Goal: Task Accomplishment & Management: Use online tool/utility

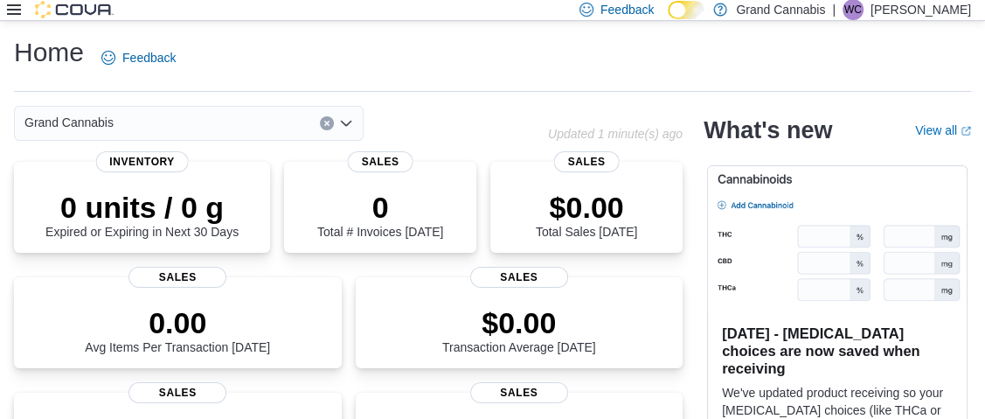
click at [10, 18] on div at bounding box center [60, 10] width 107 height 20
click at [14, 12] on icon at bounding box center [14, 10] width 14 height 14
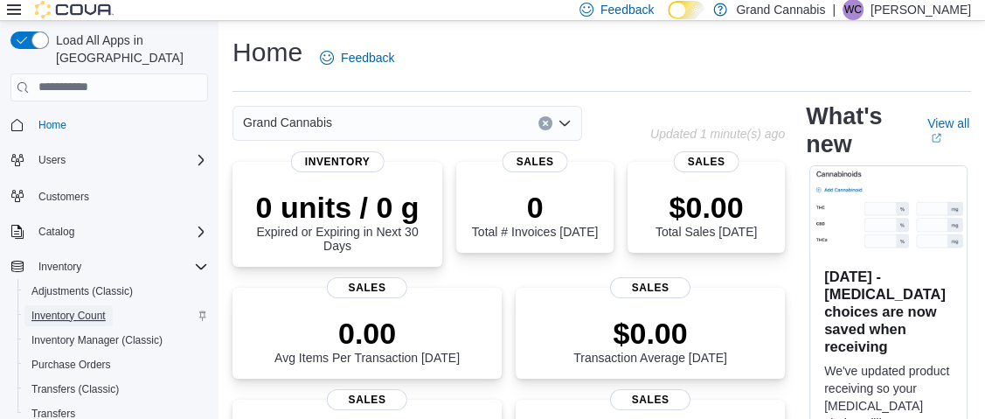
click at [80, 309] on span "Inventory Count" at bounding box center [68, 316] width 74 height 14
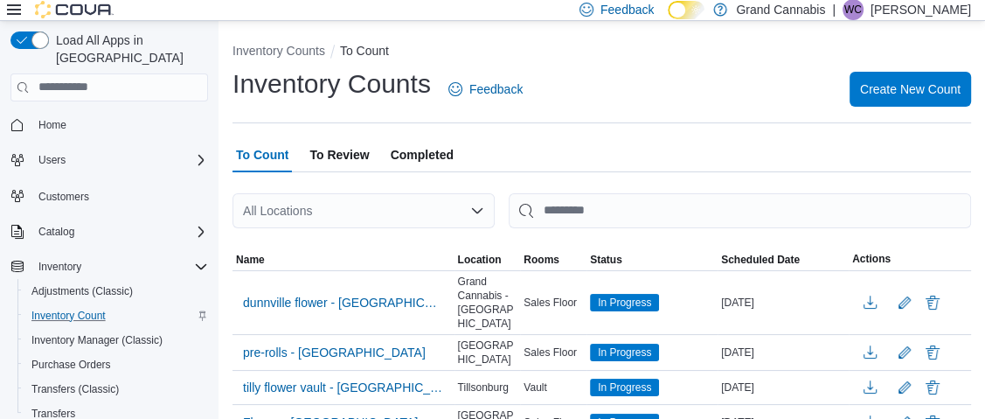
click at [17, 7] on icon at bounding box center [14, 10] width 14 height 14
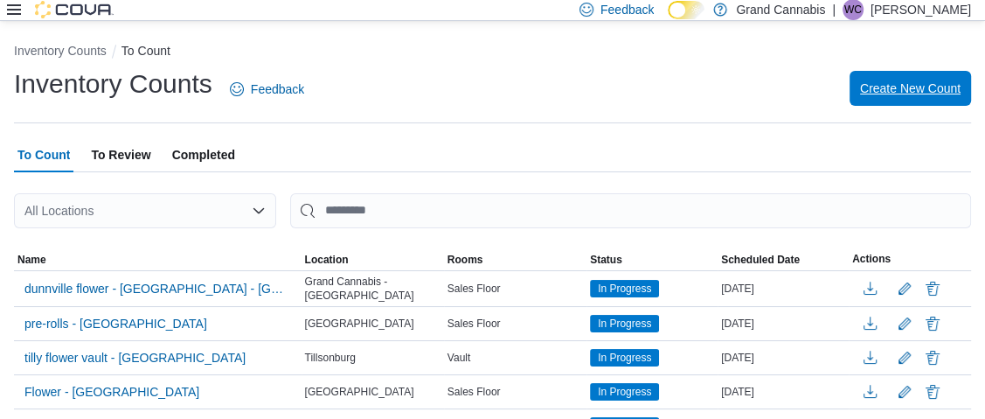
click at [921, 87] on span "Create New Count" at bounding box center [910, 88] width 101 height 17
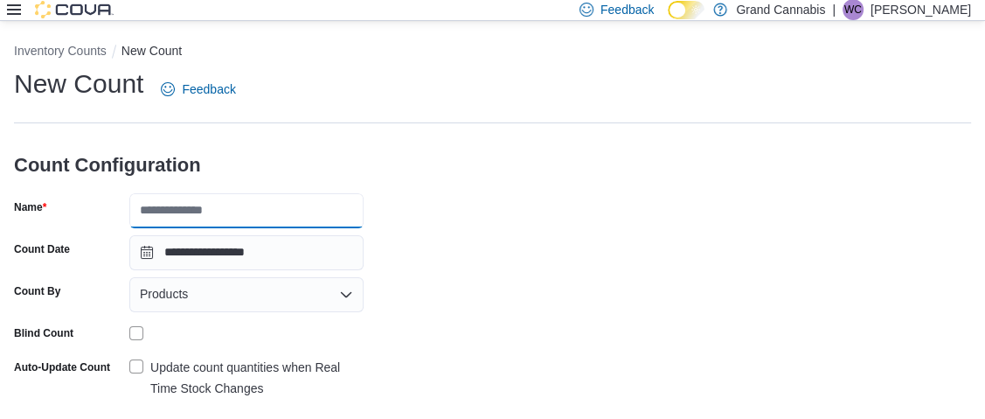
click at [304, 212] on input "Name" at bounding box center [246, 210] width 234 height 35
type input "**********"
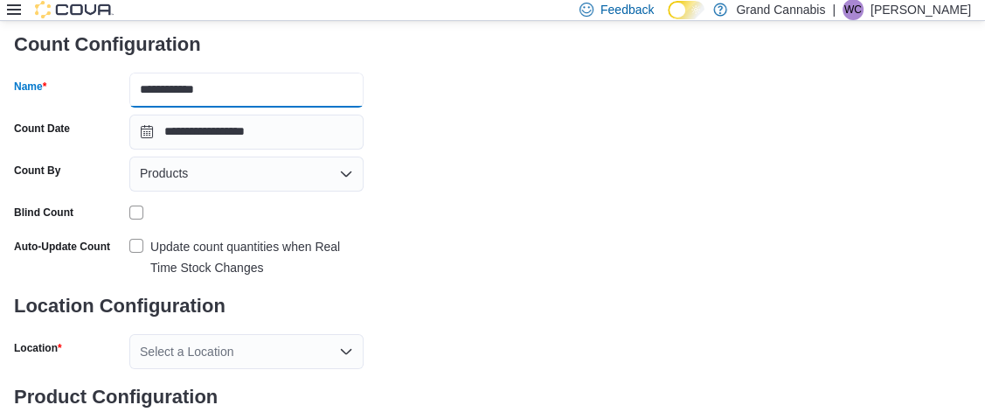
scroll to position [174, 0]
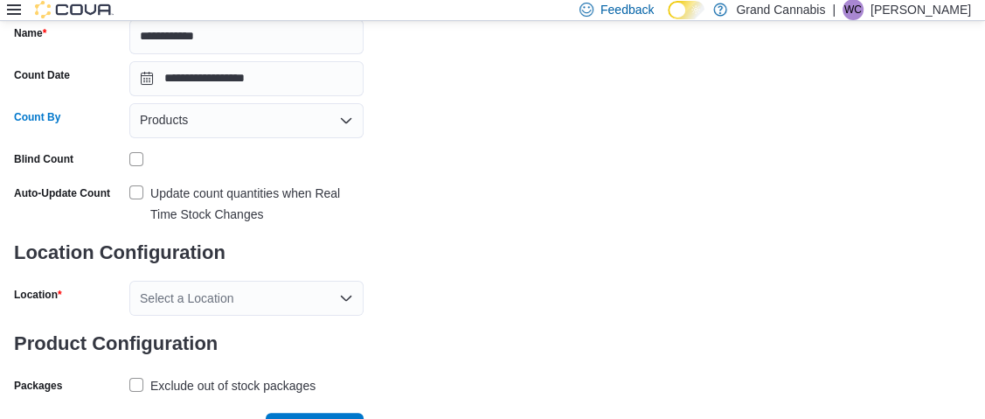
click at [288, 120] on div "Products" at bounding box center [246, 120] width 234 height 35
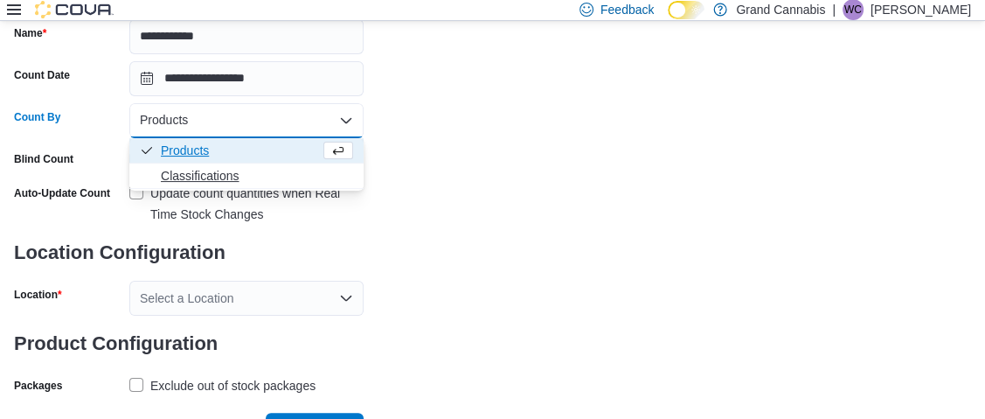
click at [261, 175] on span "Classifications" at bounding box center [257, 175] width 192 height 17
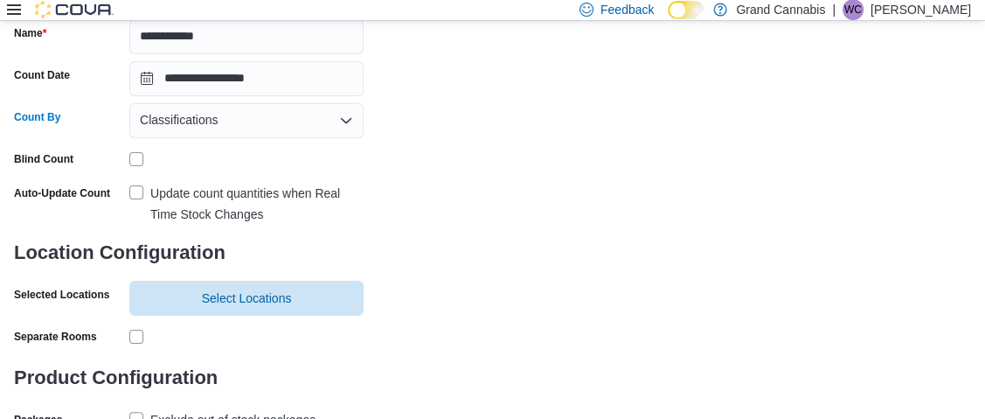
click at [140, 191] on label "Update count quantities when Real Time Stock Changes" at bounding box center [246, 204] width 234 height 42
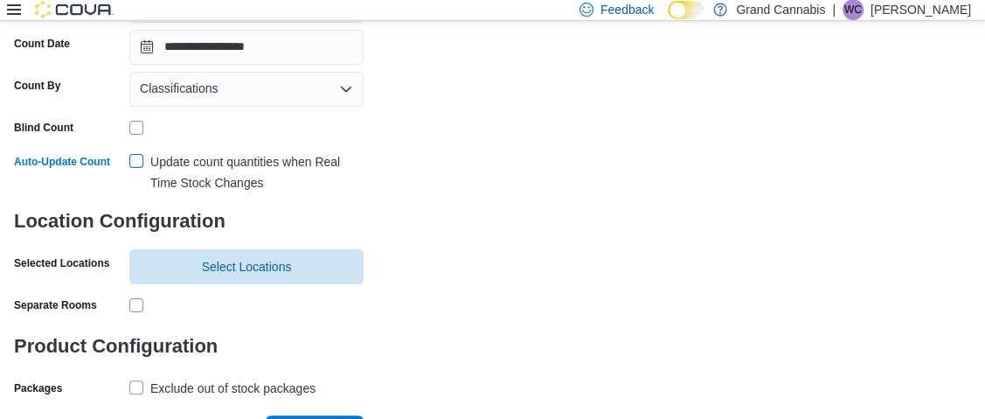
scroll to position [236, 0]
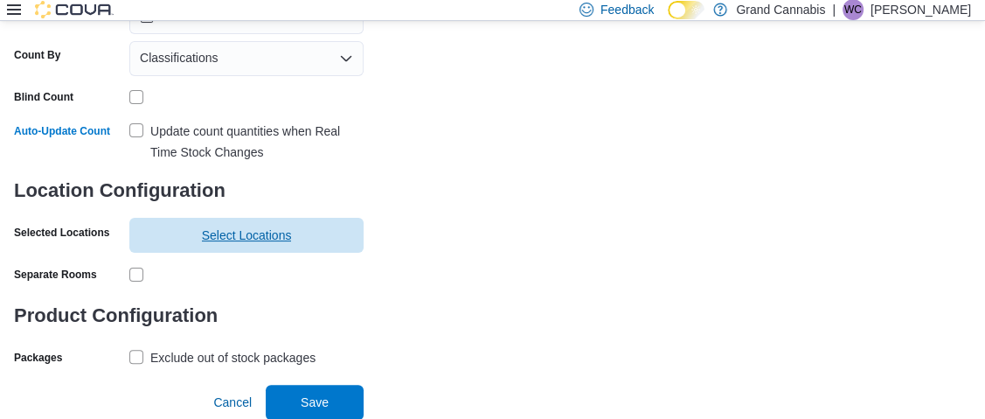
click at [276, 239] on span "Select Locations" at bounding box center [247, 234] width 90 height 17
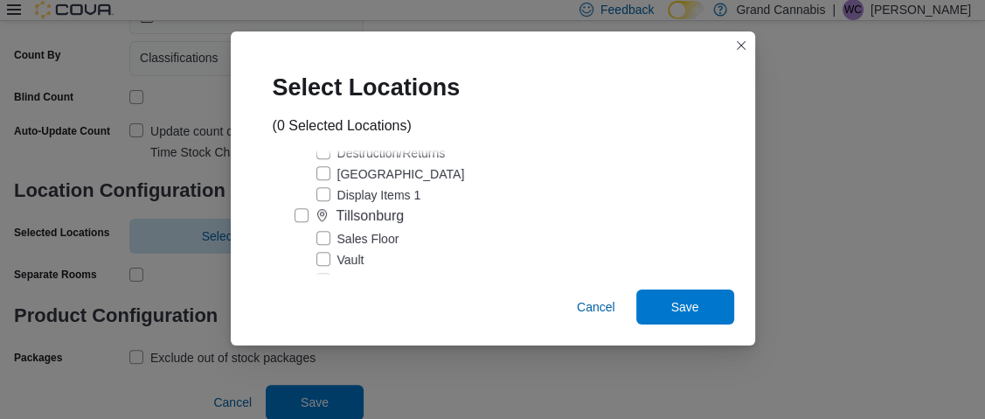
scroll to position [962, 0]
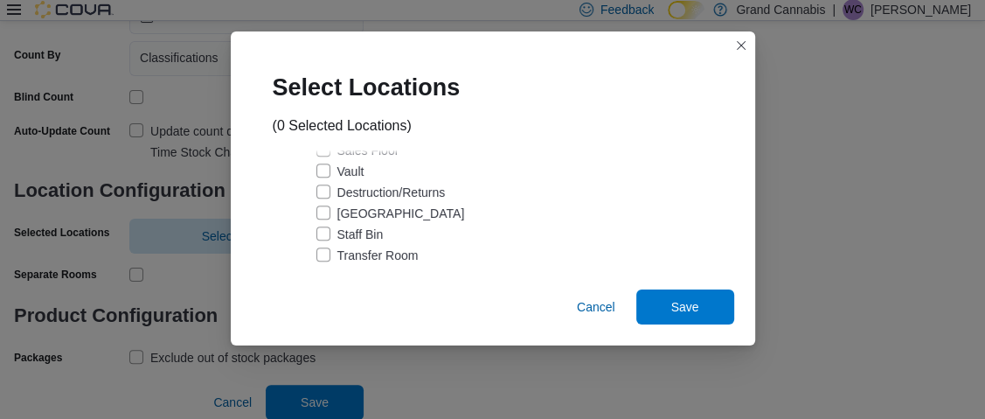
click at [323, 161] on label "Sales Floor" at bounding box center [357, 150] width 83 height 21
click at [676, 310] on span "Save" at bounding box center [685, 305] width 28 height 17
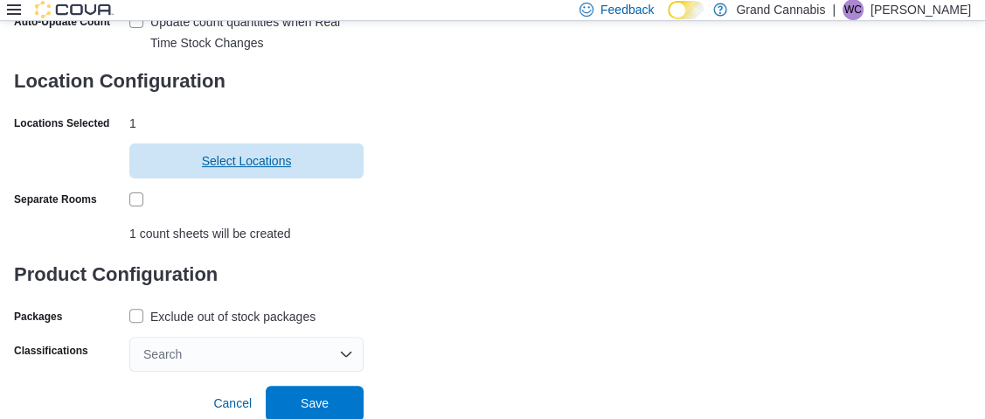
scroll to position [346, 0]
click at [136, 313] on label "Exclude out of stock packages" at bounding box center [222, 315] width 186 height 21
click at [177, 344] on div "Search" at bounding box center [246, 353] width 234 height 35
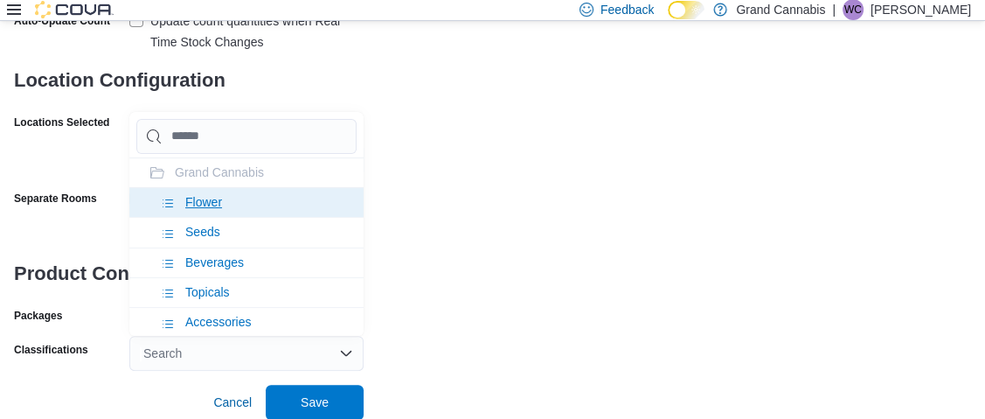
click at [216, 198] on span "Flower" at bounding box center [203, 202] width 37 height 14
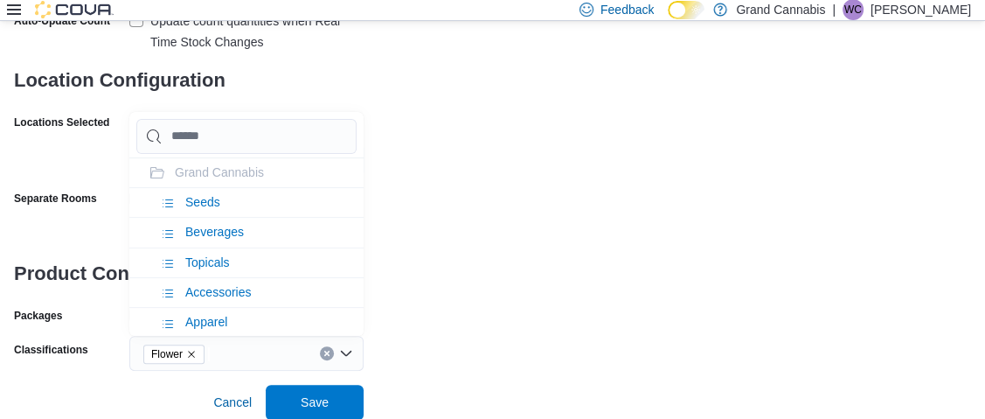
click at [417, 249] on div "**********" at bounding box center [492, 45] width 957 height 650
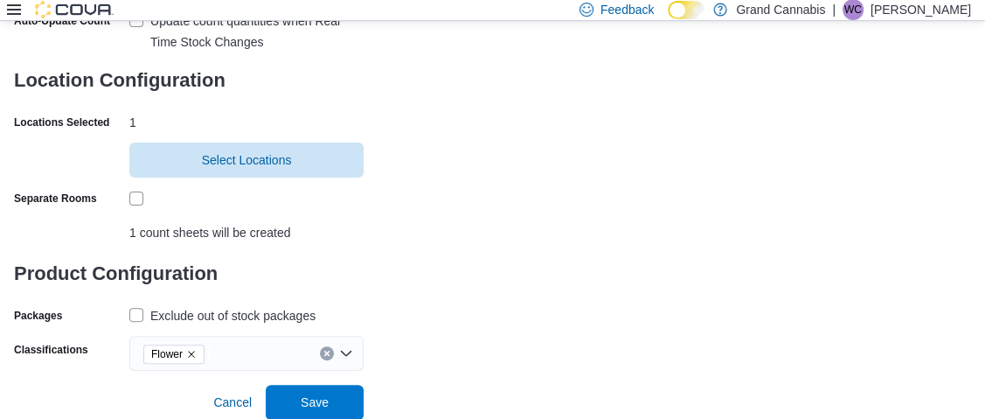
scroll to position [347, 0]
click at [337, 403] on span "Save" at bounding box center [314, 400] width 77 height 35
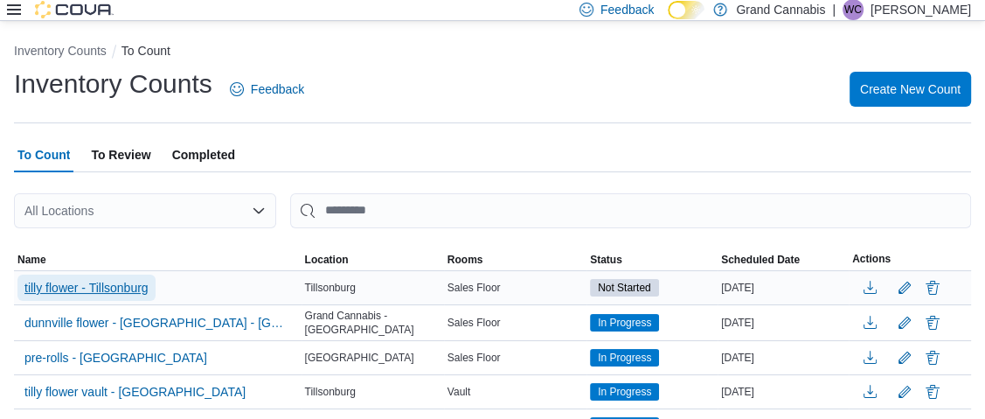
click at [102, 286] on span "tilly flower - Tillsonburg" at bounding box center [86, 287] width 124 height 17
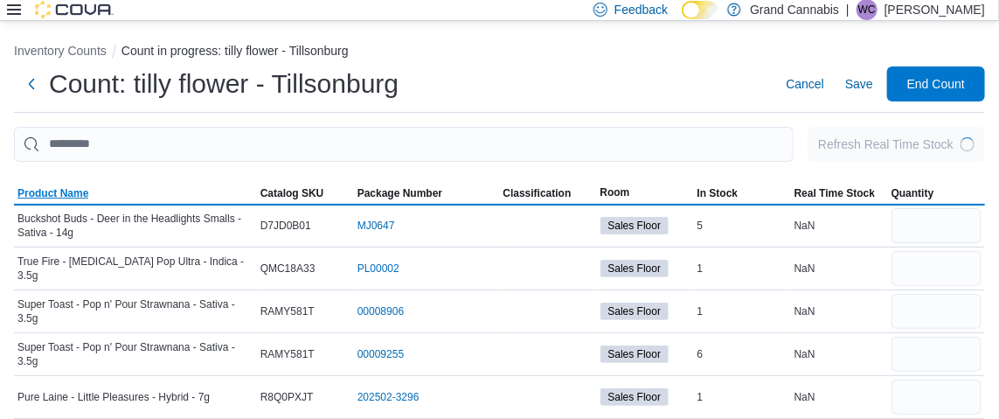
click at [65, 192] on span "Product Name" at bounding box center [52, 193] width 71 height 14
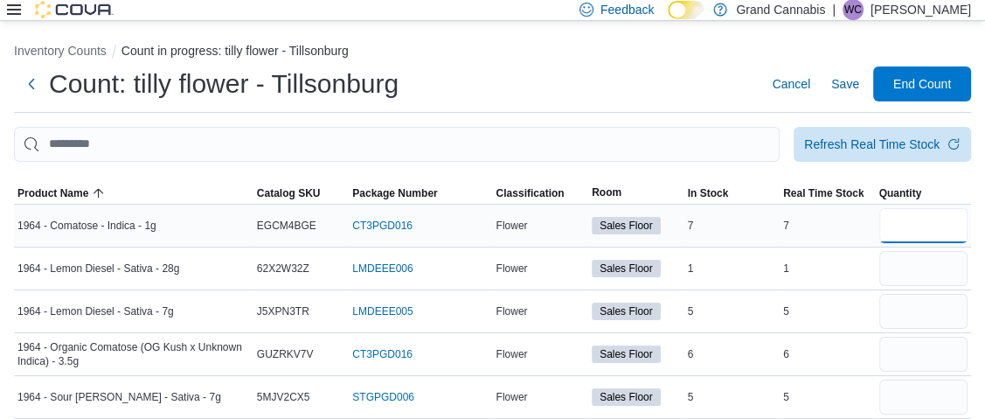
click at [920, 227] on input "number" at bounding box center [923, 225] width 89 height 35
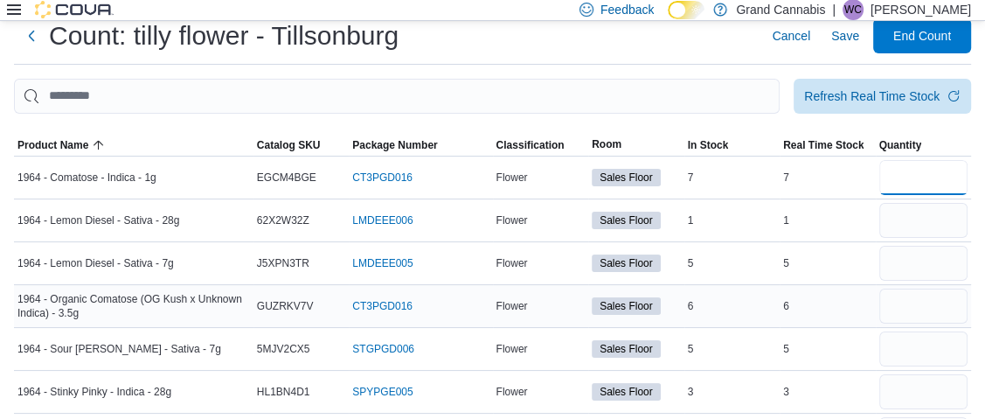
scroll to position [174, 0]
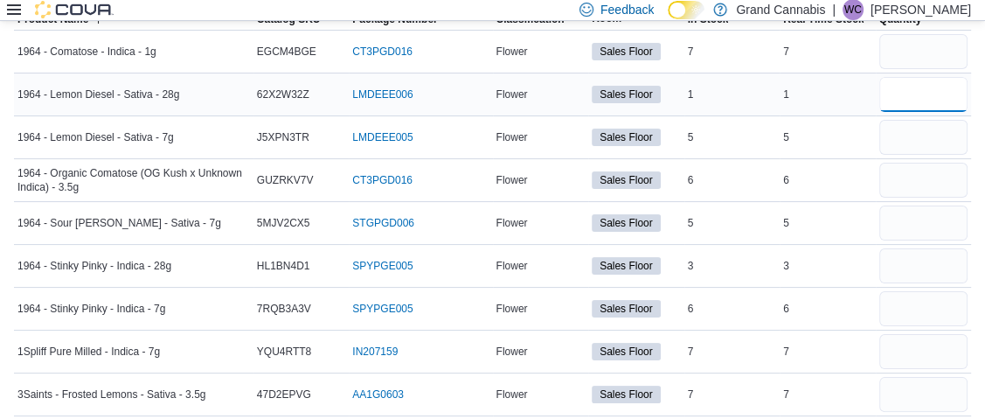
click at [930, 102] on input "number" at bounding box center [923, 94] width 89 height 35
type input "*"
click at [933, 138] on input "number" at bounding box center [923, 137] width 89 height 35
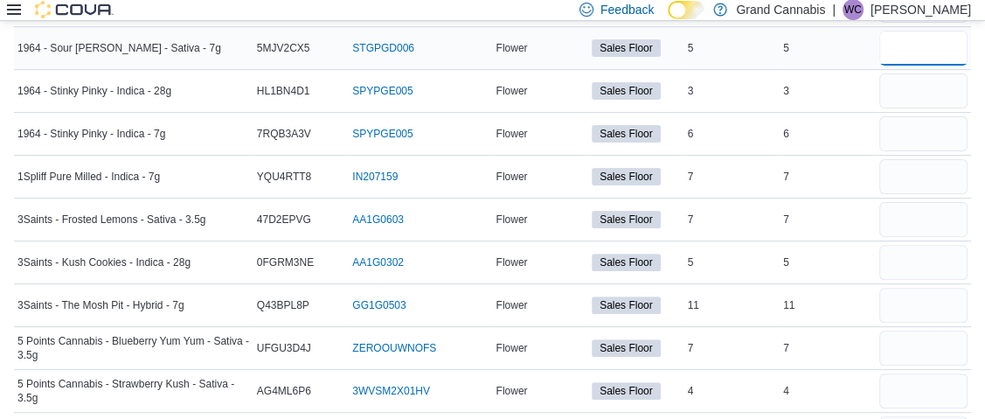
click at [914, 45] on input "number" at bounding box center [923, 48] width 89 height 35
click at [927, 92] on input "number" at bounding box center [923, 90] width 89 height 35
click at [927, 137] on input "number" at bounding box center [923, 133] width 89 height 35
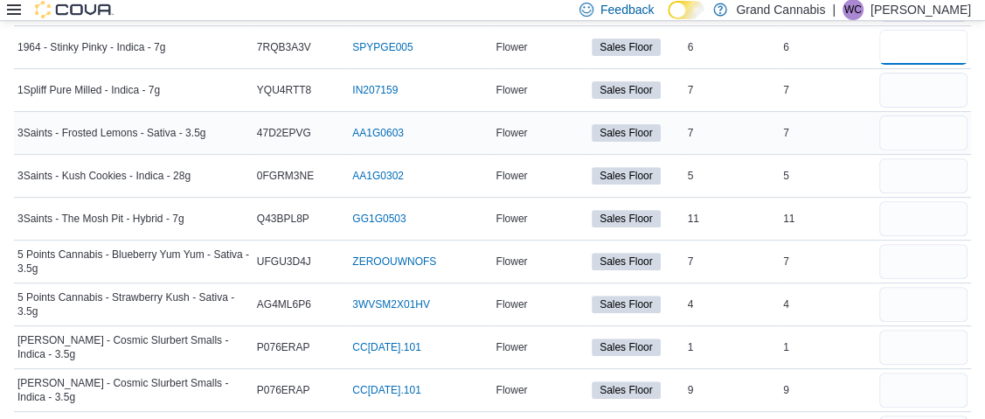
scroll to position [436, 0]
click at [915, 129] on input "number" at bounding box center [923, 132] width 89 height 35
click at [925, 176] on input "number" at bounding box center [923, 174] width 89 height 35
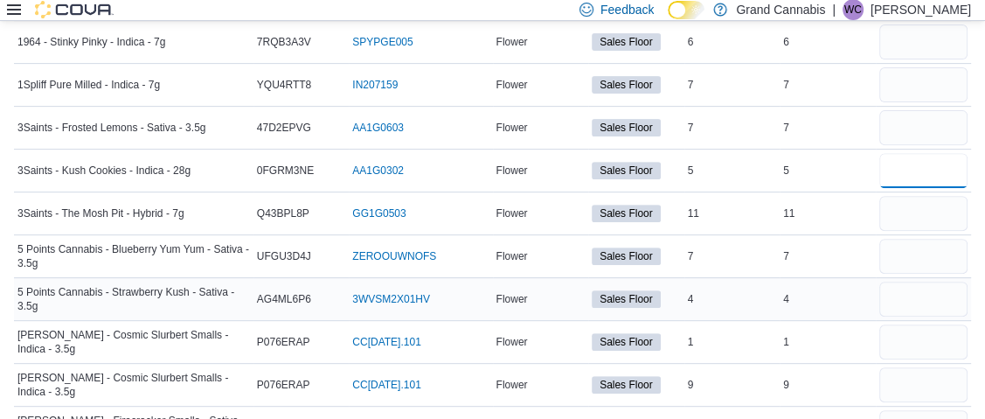
scroll to position [524, 0]
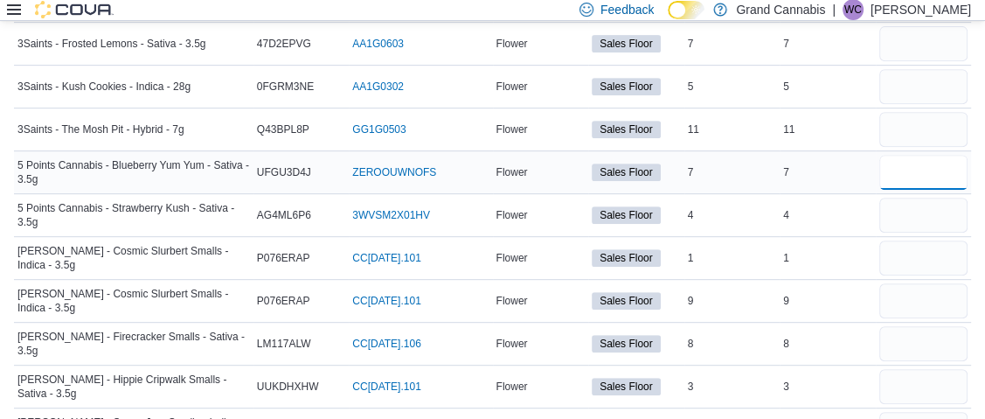
click at [917, 163] on input "number" at bounding box center [923, 172] width 89 height 35
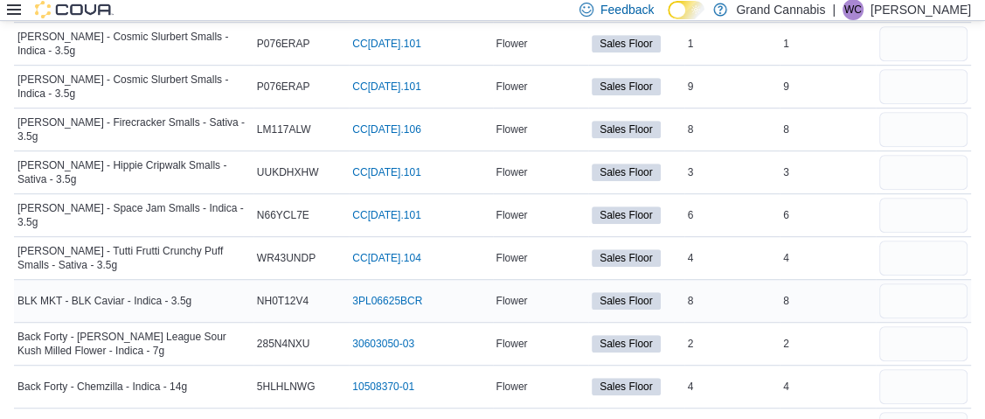
scroll to position [786, 0]
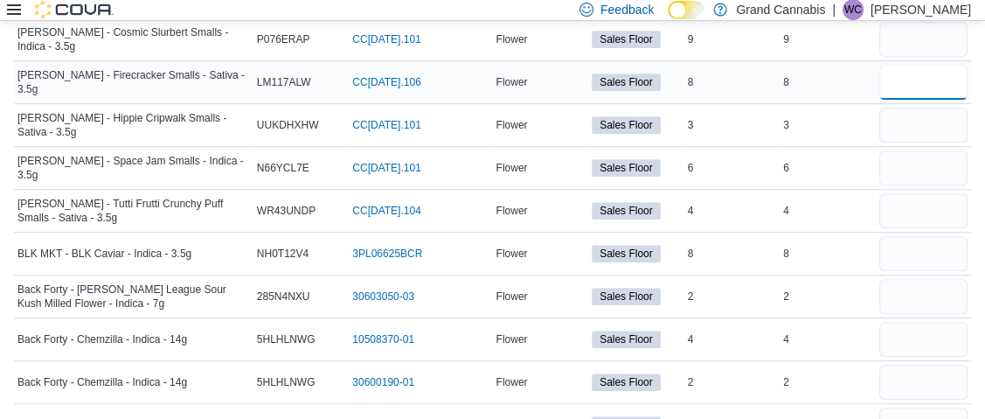
click at [912, 78] on input "number" at bounding box center [923, 82] width 89 height 35
click at [926, 122] on input "number" at bounding box center [923, 125] width 89 height 35
click at [926, 152] on input "number" at bounding box center [923, 167] width 89 height 35
click at [914, 196] on input "number" at bounding box center [923, 210] width 89 height 35
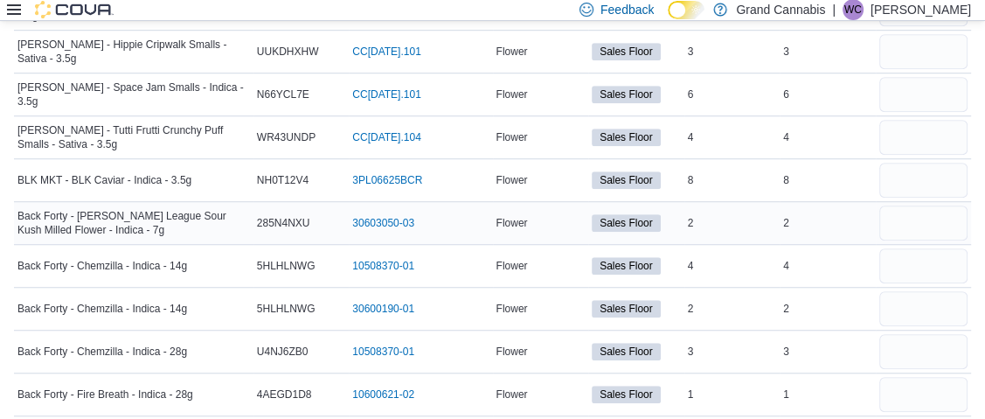
scroll to position [873, 0]
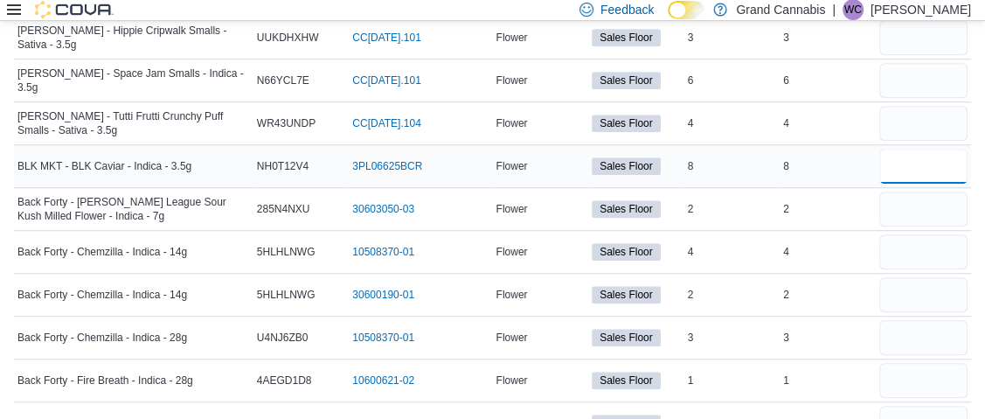
click at [925, 150] on input "number" at bounding box center [923, 166] width 89 height 35
click at [939, 192] on input "number" at bounding box center [923, 208] width 89 height 35
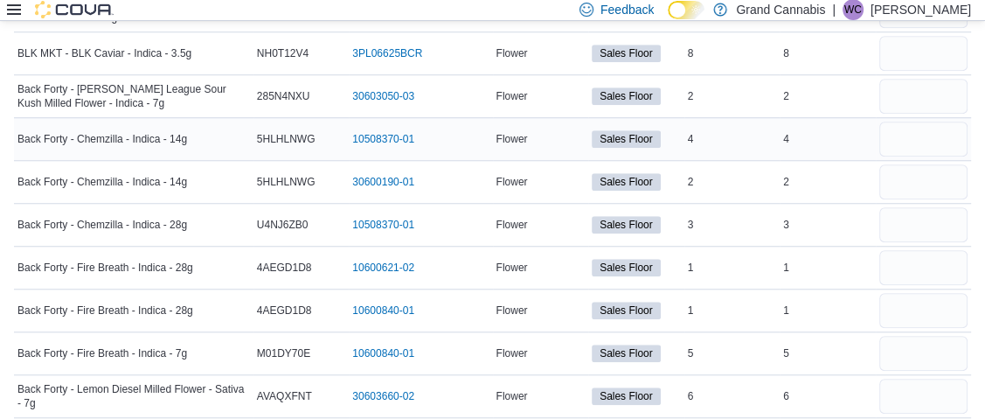
scroll to position [962, 0]
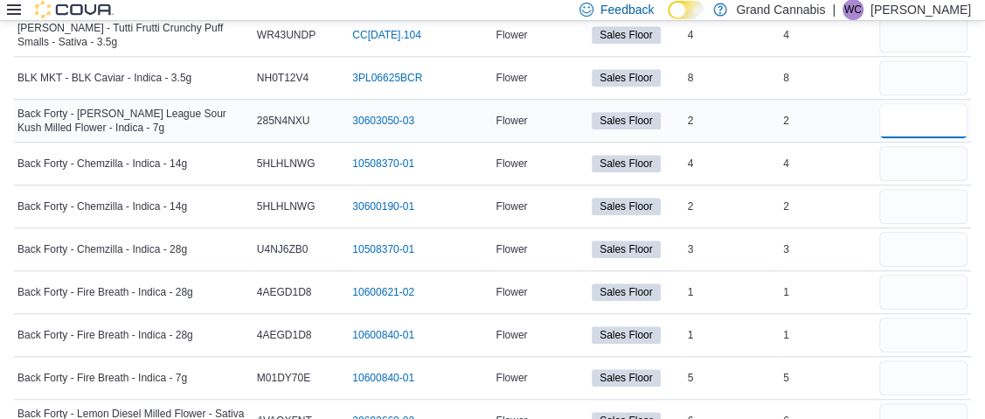
click at [913, 105] on input "number" at bounding box center [923, 120] width 89 height 35
type input "*"
click at [917, 163] on input "number" at bounding box center [923, 163] width 89 height 35
click at [918, 235] on input "number" at bounding box center [923, 249] width 89 height 35
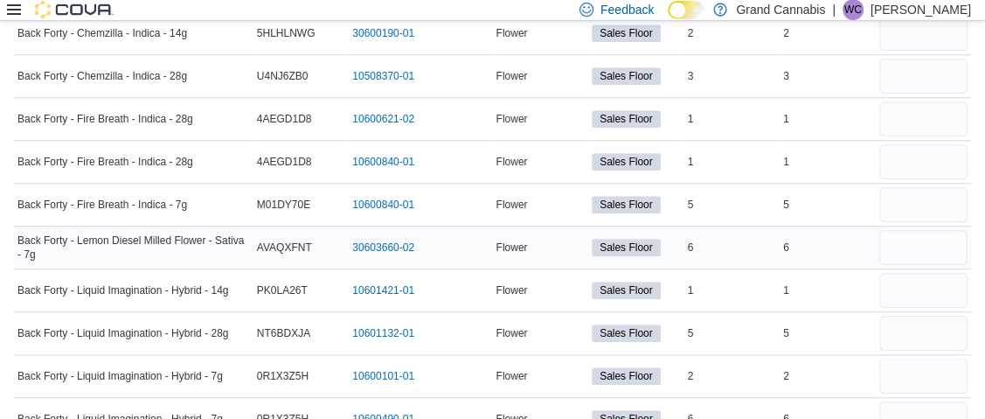
scroll to position [1136, 0]
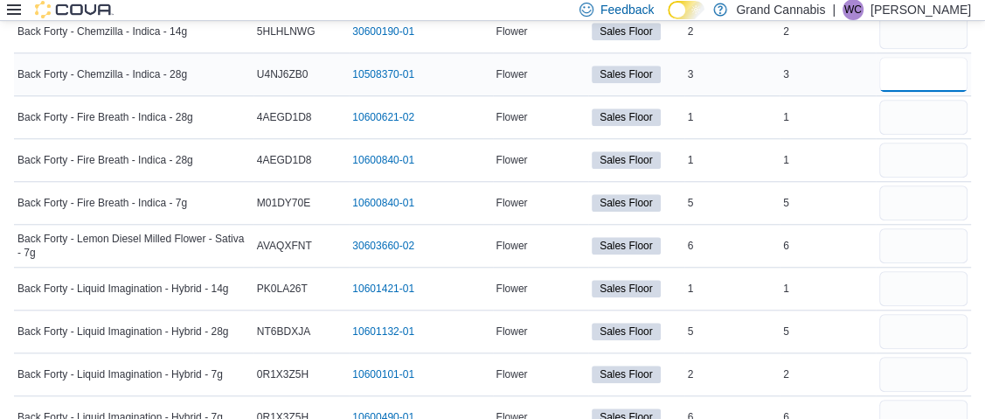
click at [926, 69] on input "number" at bounding box center [923, 74] width 89 height 35
click at [918, 193] on input "number" at bounding box center [923, 202] width 89 height 35
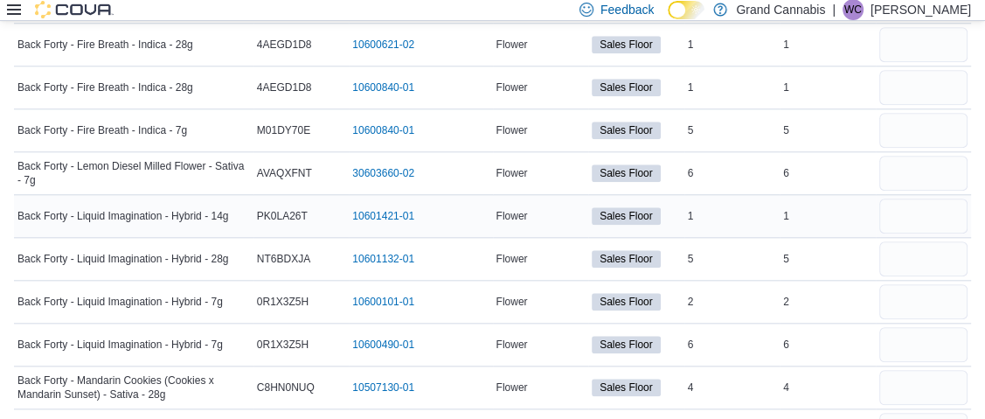
scroll to position [1224, 0]
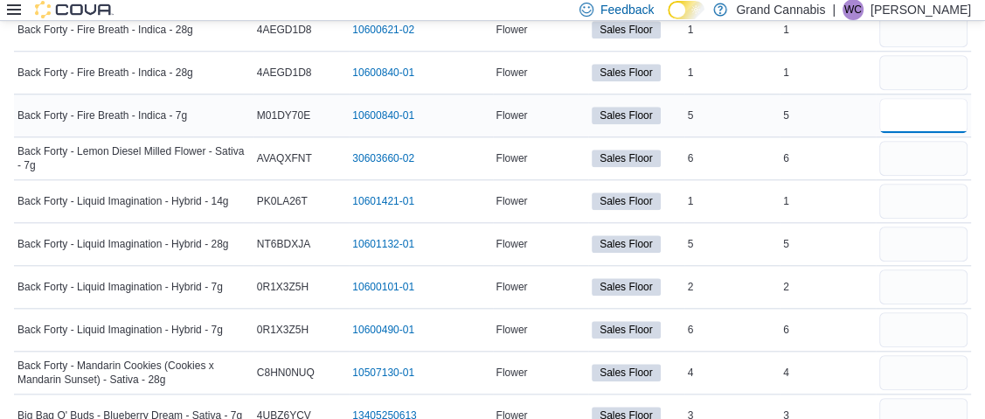
click at [929, 115] on input "number" at bounding box center [923, 115] width 89 height 35
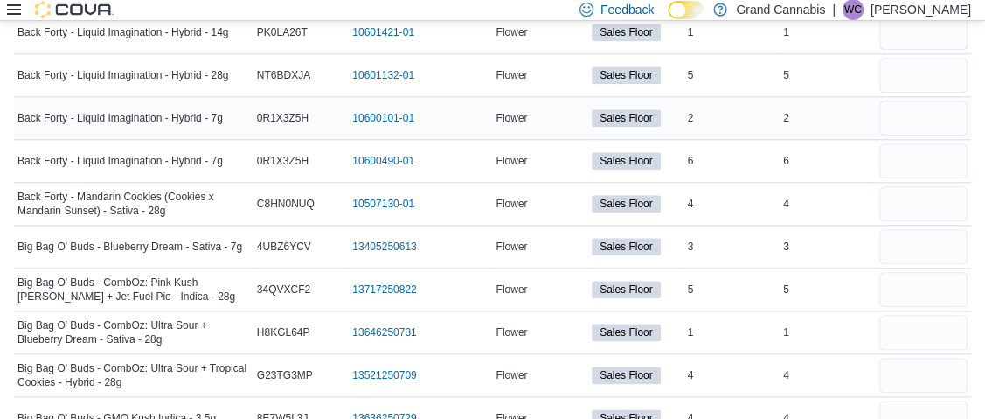
scroll to position [1398, 0]
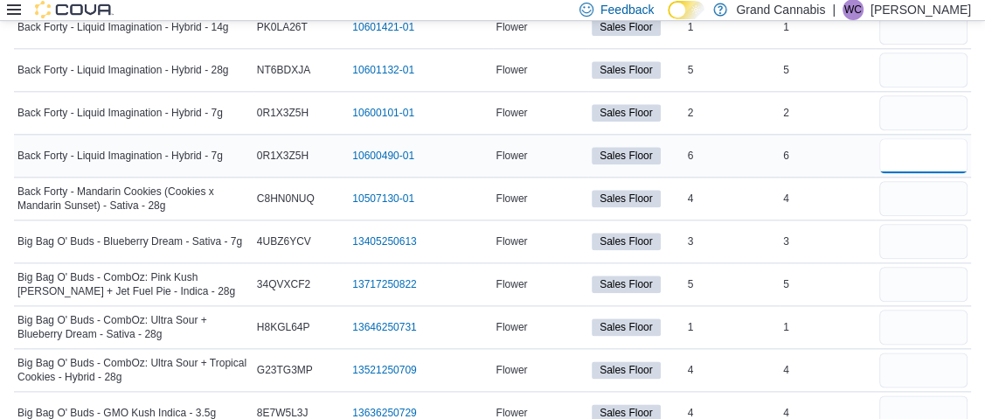
click at [918, 150] on input "number" at bounding box center [923, 155] width 89 height 35
click at [921, 187] on input "number" at bounding box center [923, 198] width 89 height 35
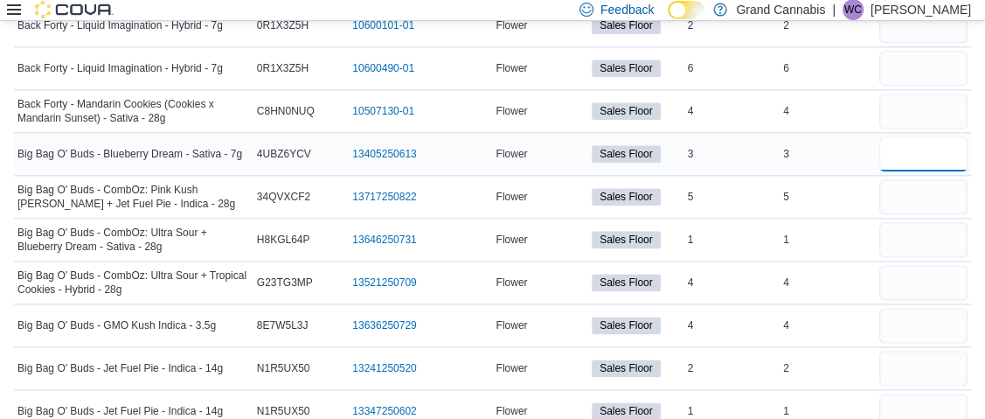
click at [915, 142] on input "number" at bounding box center [923, 153] width 89 height 35
click at [912, 226] on input "number" at bounding box center [923, 239] width 89 height 35
click at [920, 222] on input "number" at bounding box center [923, 239] width 89 height 35
type input "*"
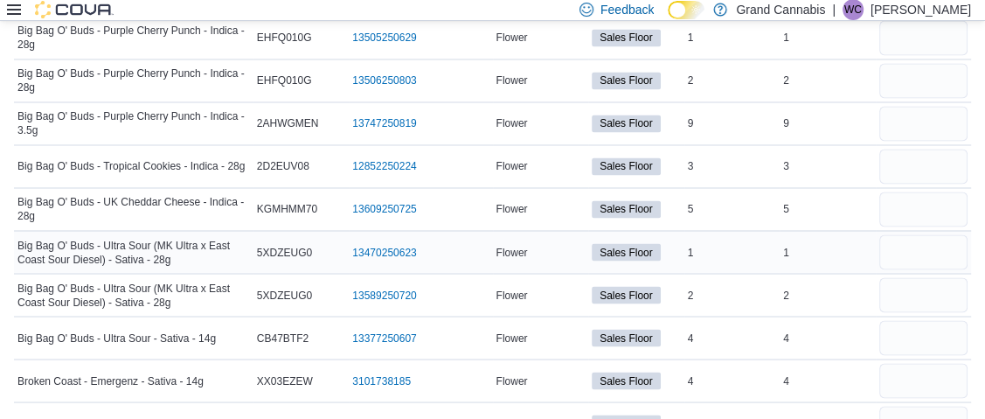
scroll to position [2098, 0]
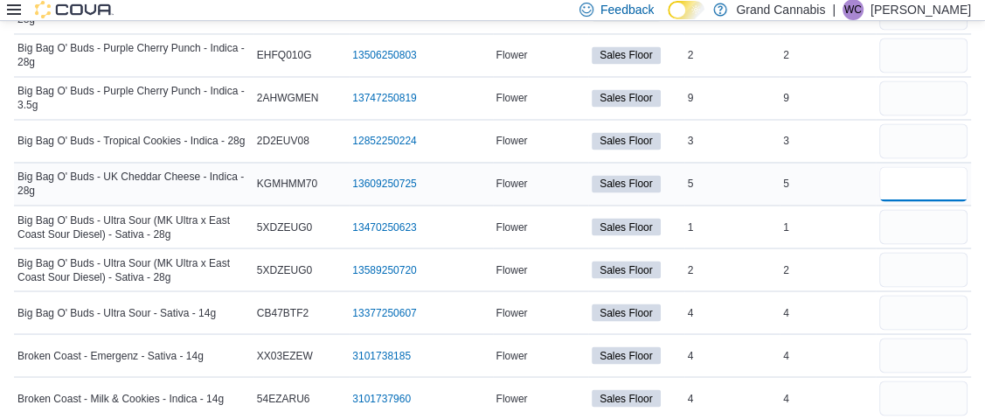
click at [925, 171] on input "number" at bounding box center [923, 183] width 89 height 35
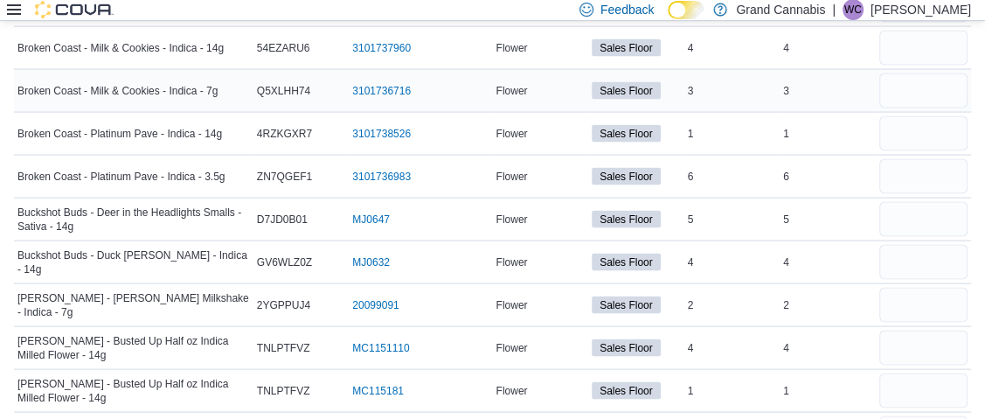
scroll to position [2254, 0]
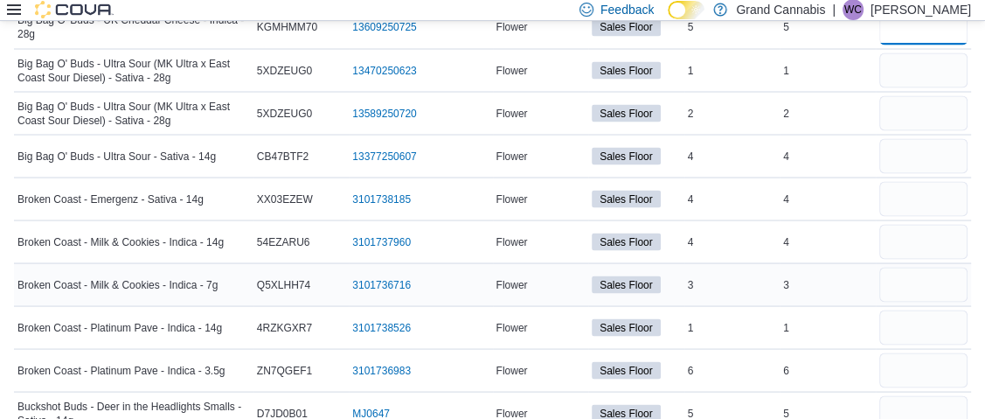
type input "**"
click at [911, 267] on input "number" at bounding box center [923, 284] width 89 height 35
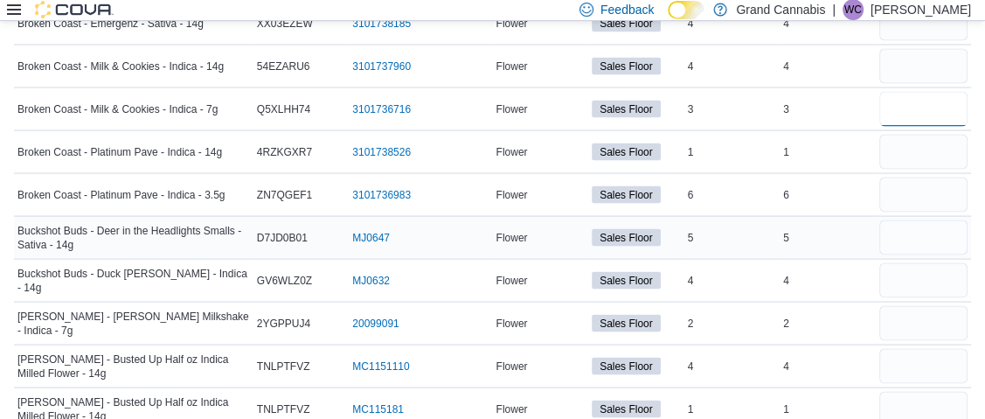
scroll to position [2517, 0]
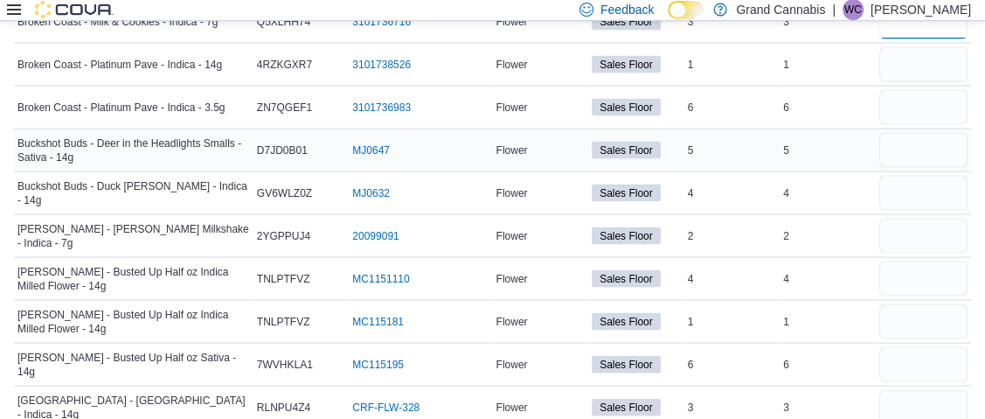
type input "*"
click at [915, 133] on input "number" at bounding box center [923, 150] width 89 height 35
click at [919, 133] on input "number" at bounding box center [923, 150] width 89 height 35
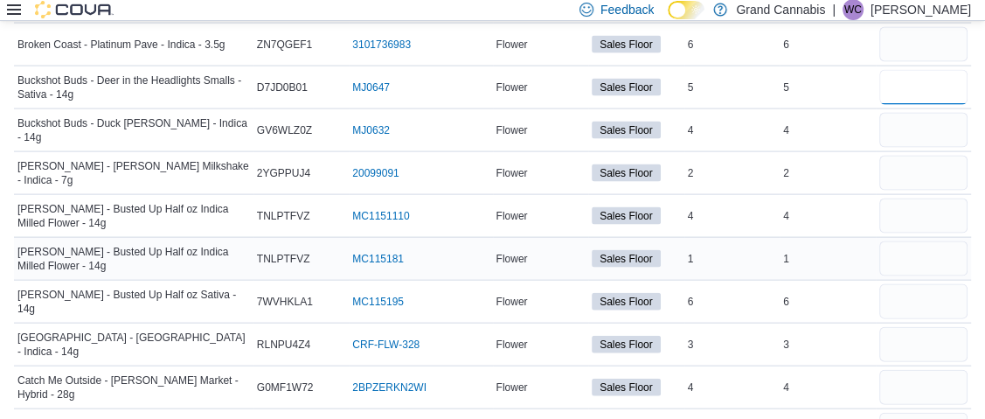
scroll to position [2604, 0]
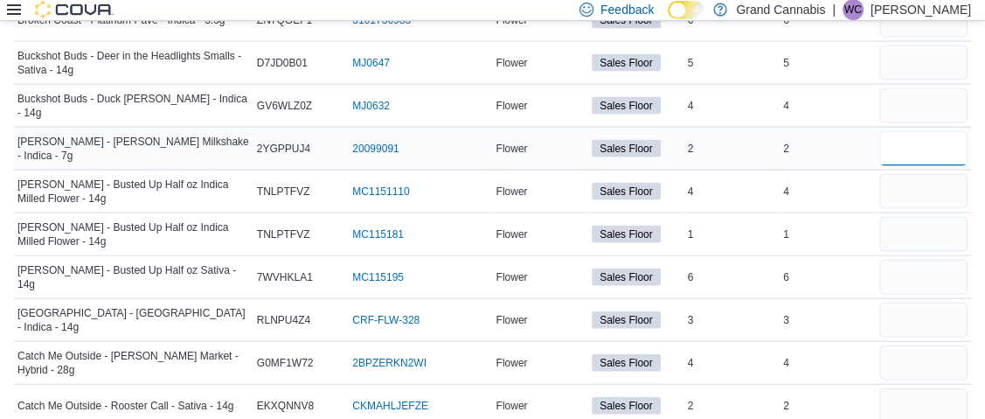
click at [920, 131] on input "number" at bounding box center [923, 148] width 89 height 35
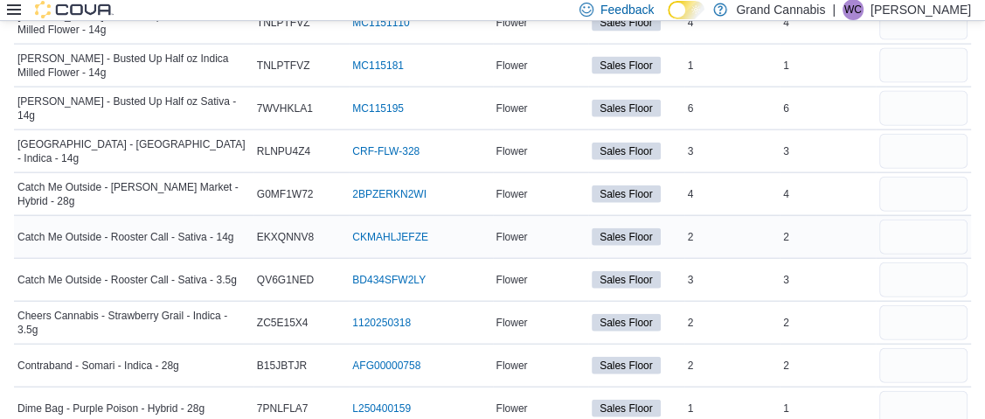
scroll to position [2779, 0]
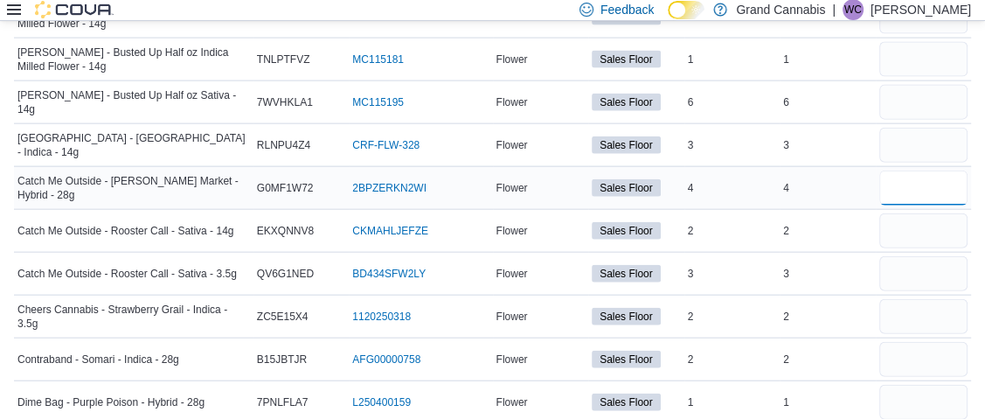
click at [918, 170] on input "number" at bounding box center [923, 187] width 89 height 35
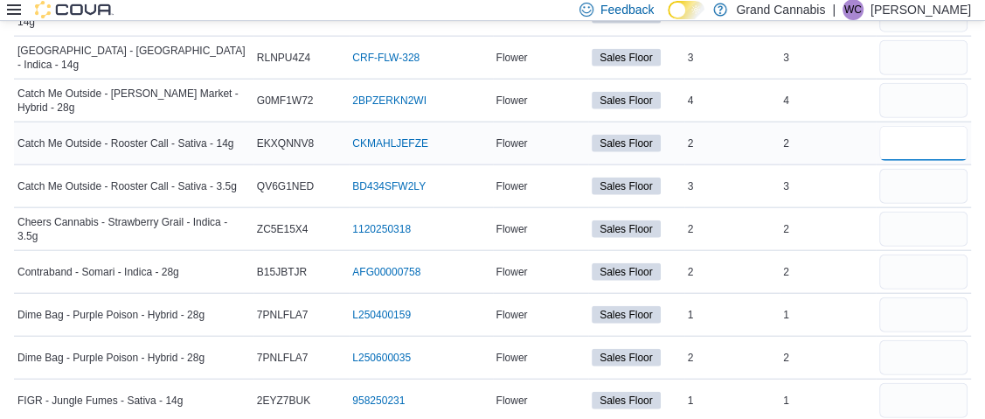
click at [929, 126] on input "number" at bounding box center [923, 143] width 89 height 35
click at [928, 169] on input "number" at bounding box center [923, 186] width 89 height 35
click at [930, 212] on input "number" at bounding box center [923, 229] width 89 height 35
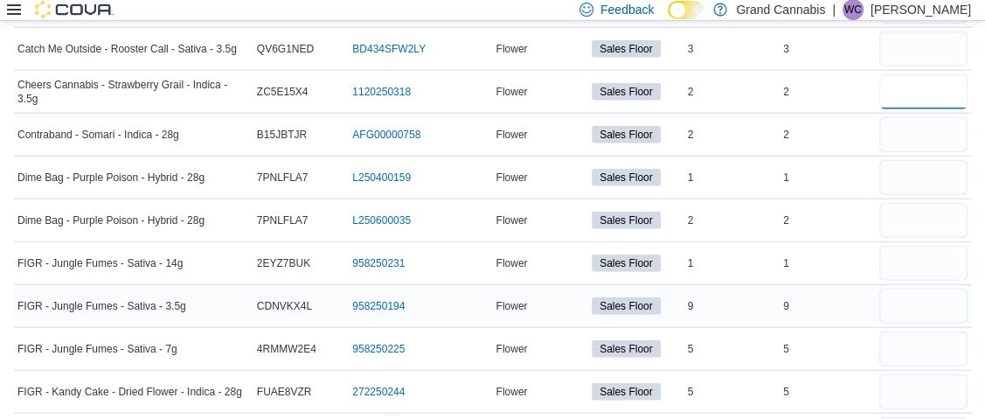
scroll to position [3041, 0]
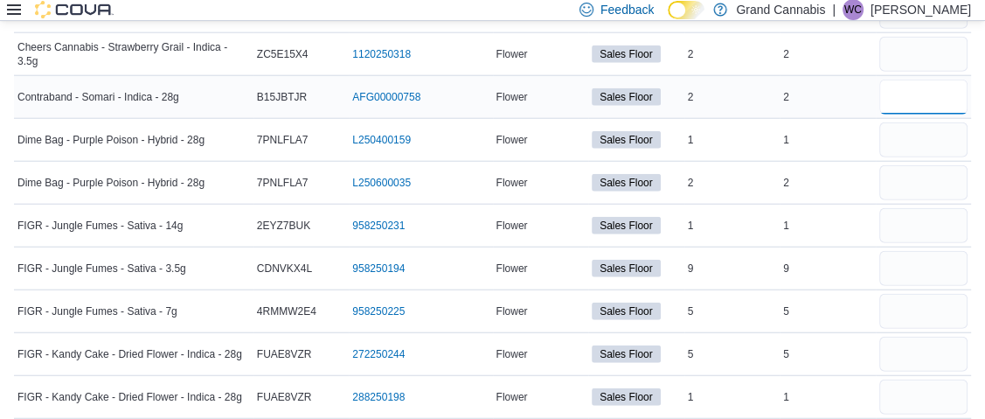
click at [915, 80] on input "number" at bounding box center [923, 97] width 89 height 35
click at [925, 122] on input "number" at bounding box center [923, 139] width 89 height 35
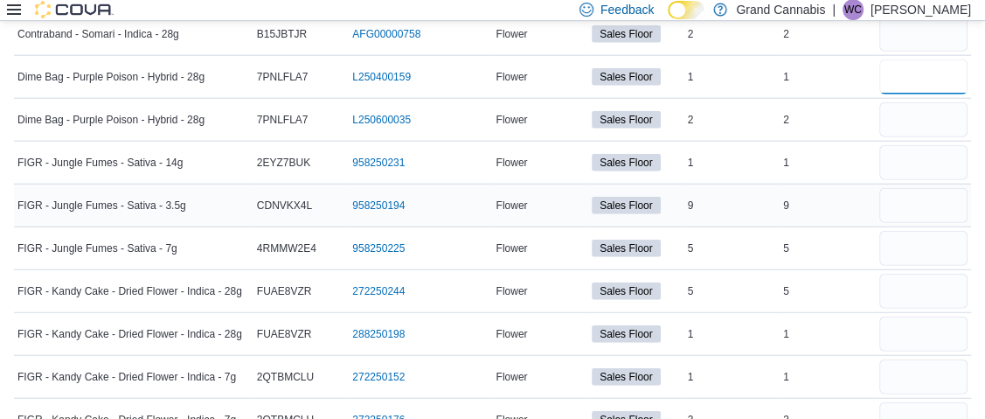
scroll to position [3128, 0]
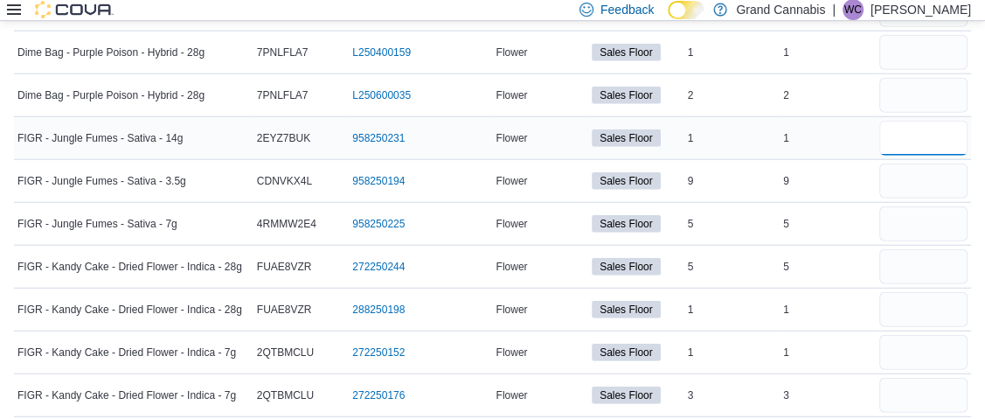
click at [913, 121] on input "number" at bounding box center [923, 138] width 89 height 35
click at [941, 206] on input "number" at bounding box center [923, 223] width 89 height 35
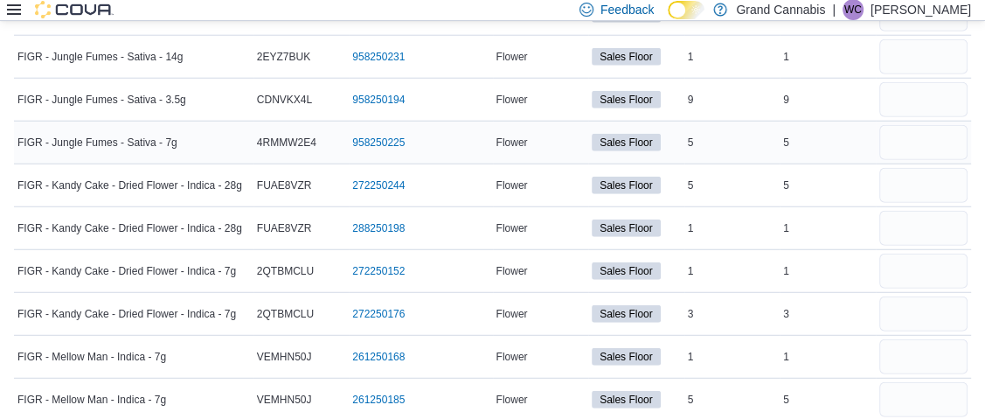
scroll to position [3216, 0]
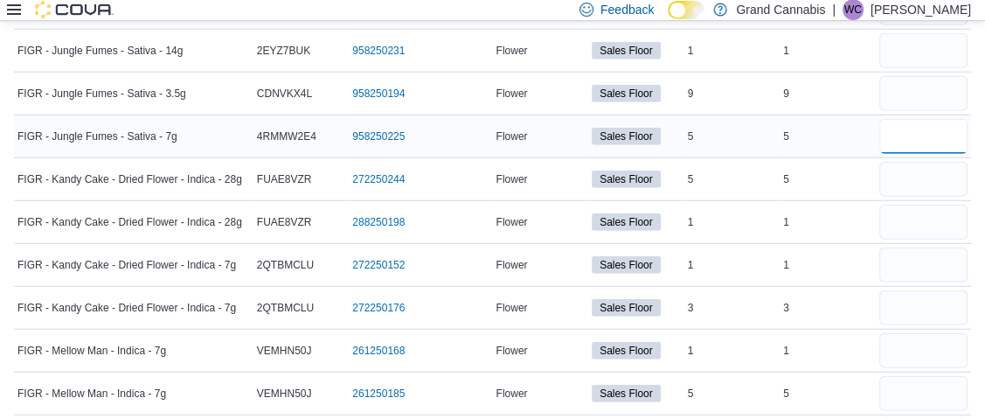
click at [930, 119] on input "number" at bounding box center [923, 136] width 89 height 35
click at [919, 162] on input "number" at bounding box center [923, 179] width 89 height 35
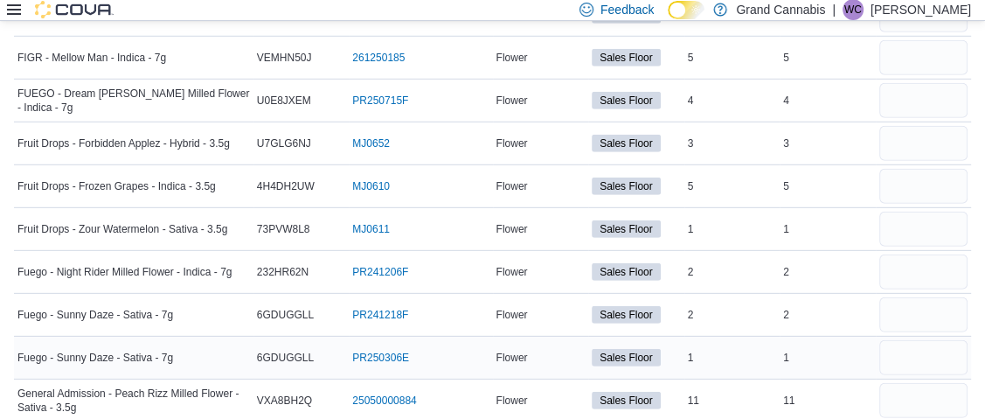
scroll to position [3566, 0]
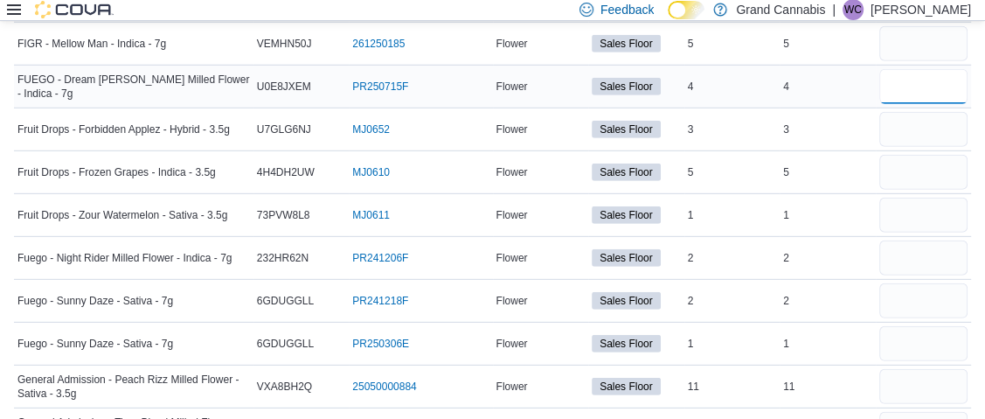
click at [933, 69] on input "number" at bounding box center [923, 86] width 89 height 35
click at [950, 112] on input "number" at bounding box center [923, 129] width 89 height 35
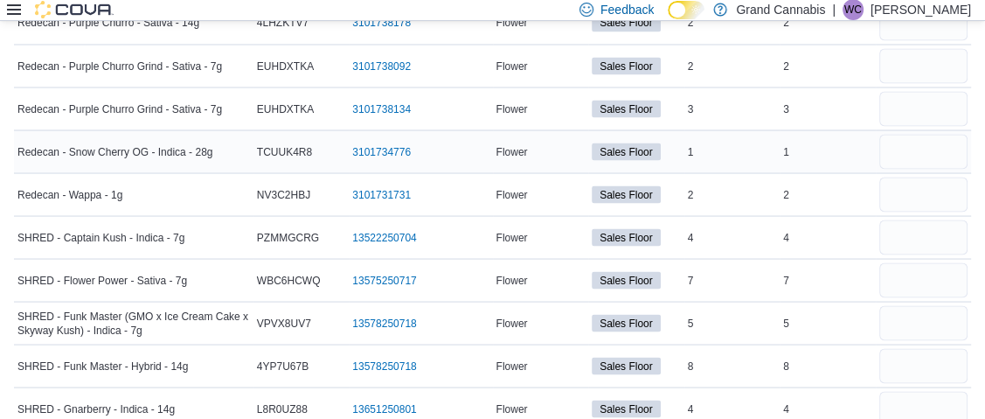
scroll to position [6887, 0]
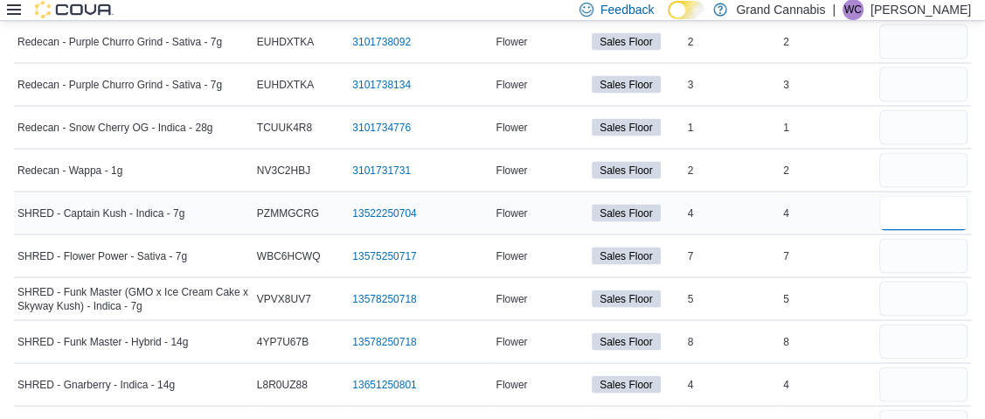
click at [927, 195] on input "number" at bounding box center [923, 212] width 89 height 35
type input "*"
click at [927, 238] on input "number" at bounding box center [923, 255] width 89 height 35
click at [928, 238] on input "number" at bounding box center [923, 255] width 89 height 35
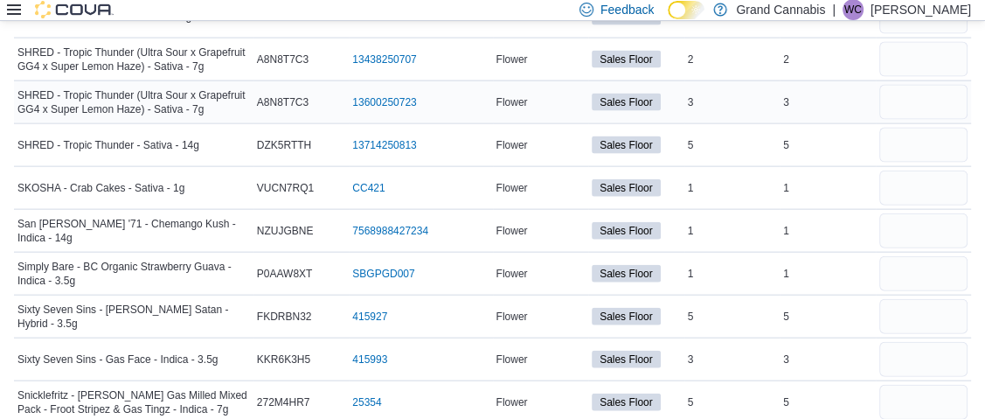
scroll to position [7324, 0]
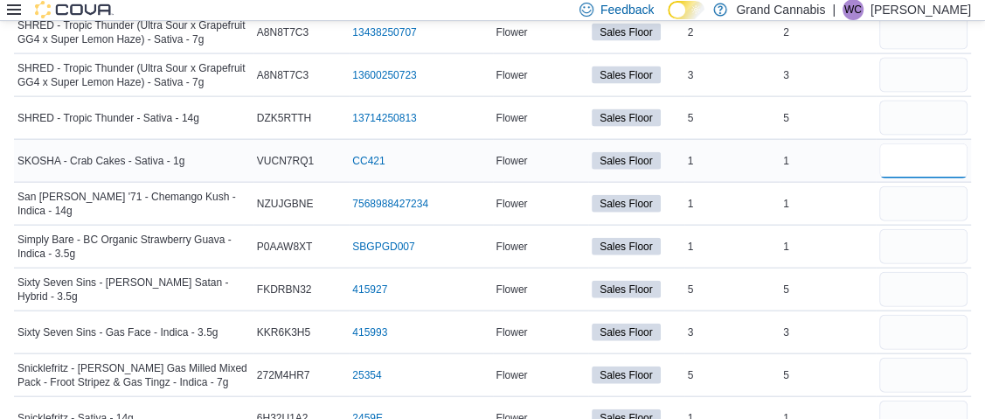
click at [931, 143] on input "number" at bounding box center [923, 160] width 89 height 35
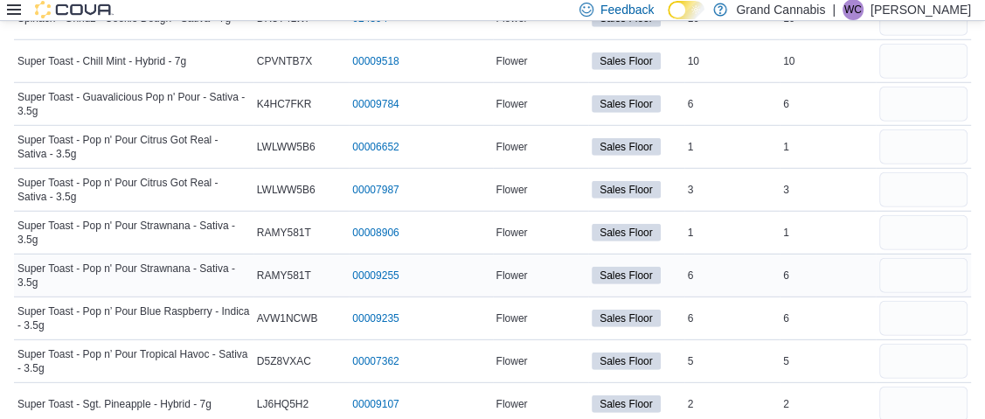
scroll to position [8111, 0]
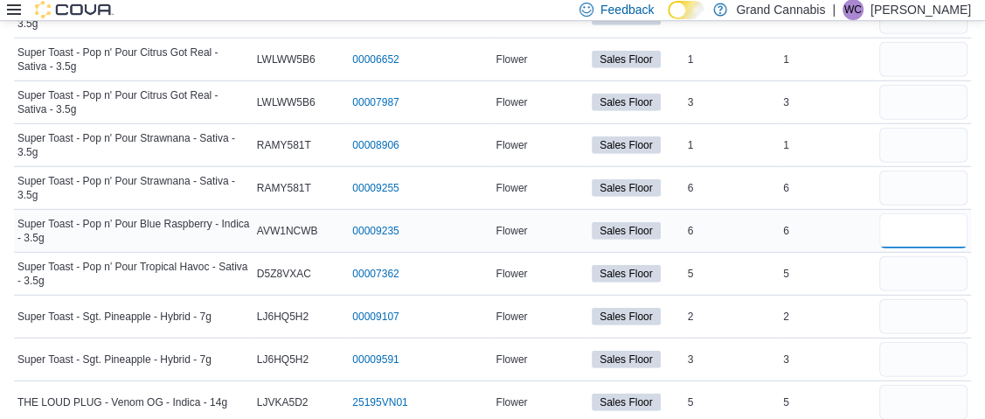
click at [920, 213] on input "number" at bounding box center [923, 230] width 89 height 35
click at [927, 213] on input "**" at bounding box center [923, 230] width 89 height 35
type input "**"
click at [952, 256] on input "number" at bounding box center [923, 273] width 89 height 35
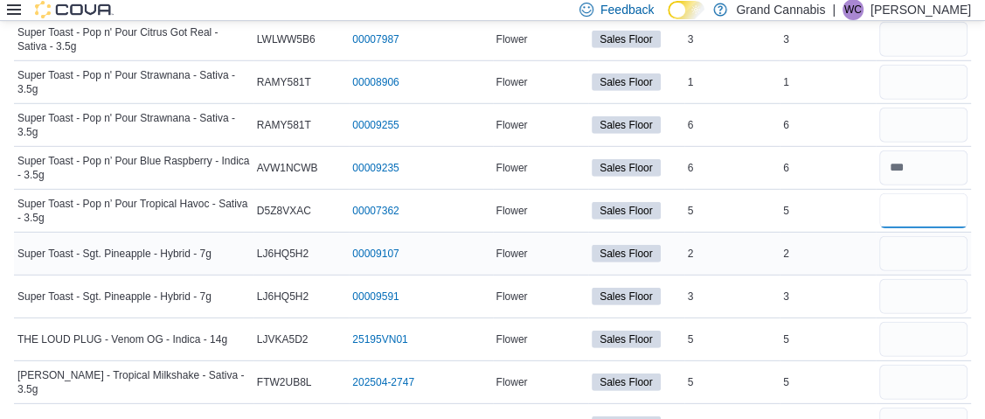
scroll to position [8198, 0]
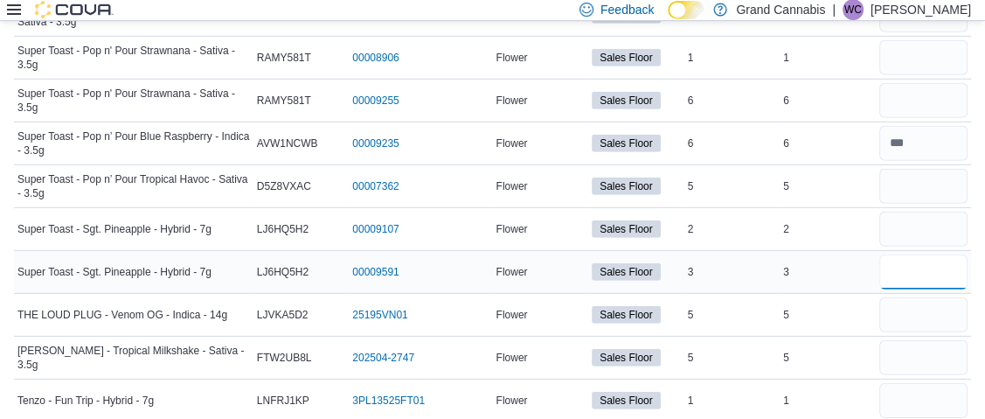
click at [939, 254] on input "number" at bounding box center [923, 271] width 89 height 35
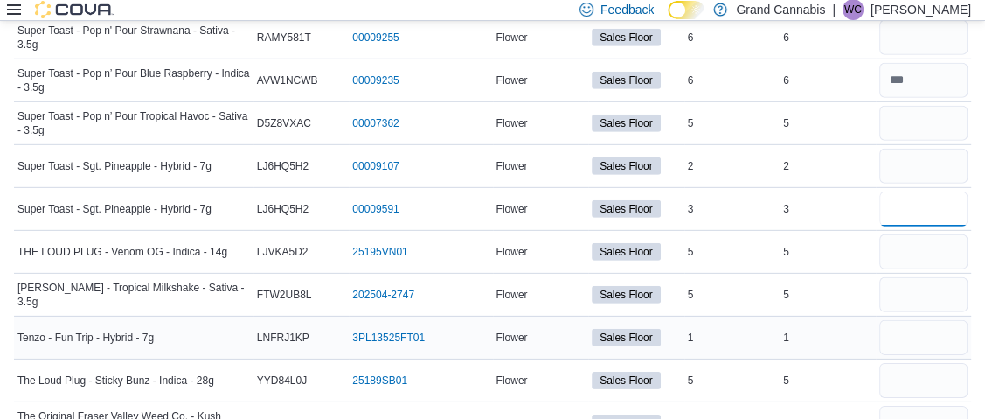
scroll to position [8286, 0]
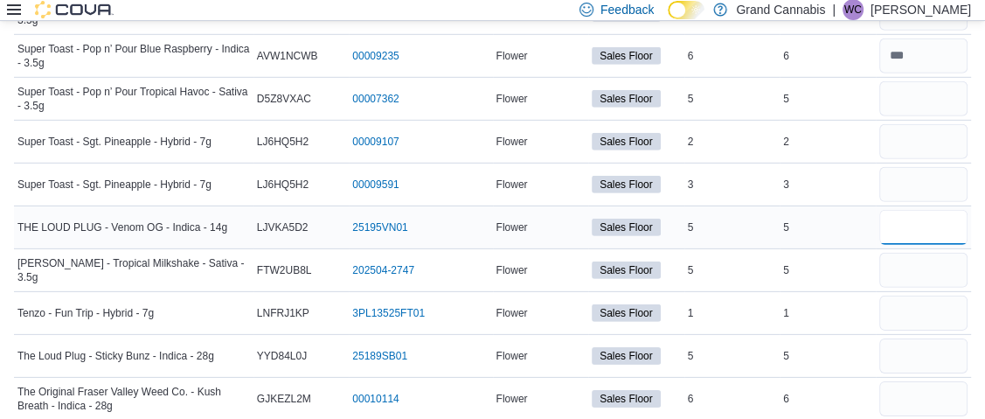
click at [911, 210] on input "number" at bounding box center [923, 227] width 89 height 35
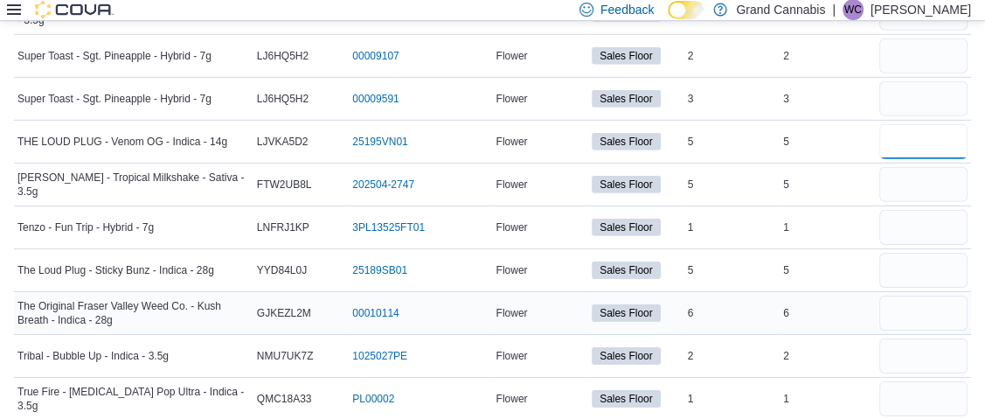
scroll to position [8373, 0]
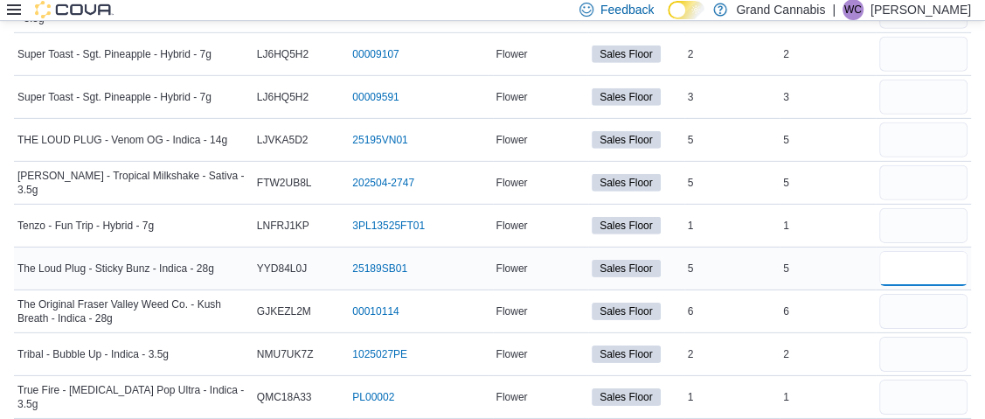
click at [927, 251] on input "number" at bounding box center [923, 268] width 89 height 35
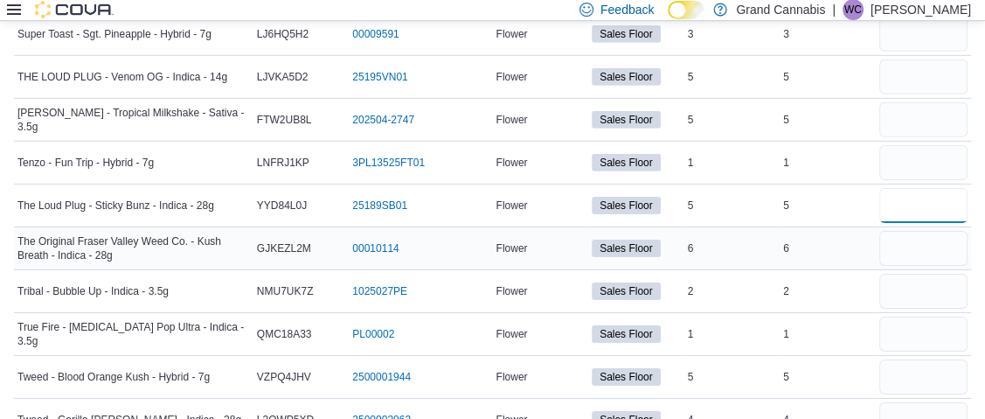
scroll to position [8461, 0]
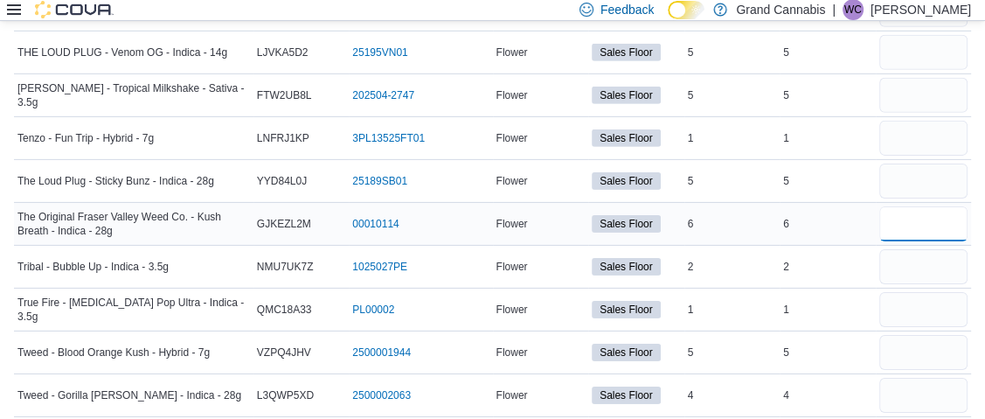
click at [918, 206] on input "number" at bounding box center [923, 223] width 89 height 35
click at [913, 292] on input "number" at bounding box center [923, 309] width 89 height 35
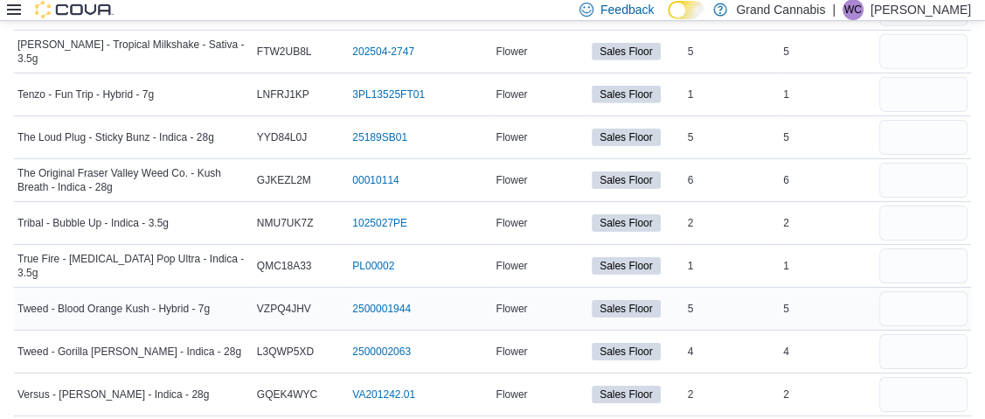
scroll to position [8505, 0]
click at [922, 290] on input "number" at bounding box center [923, 307] width 89 height 35
click at [928, 333] on input "number" at bounding box center [923, 350] width 89 height 35
click at [927, 376] on input "number" at bounding box center [923, 393] width 89 height 35
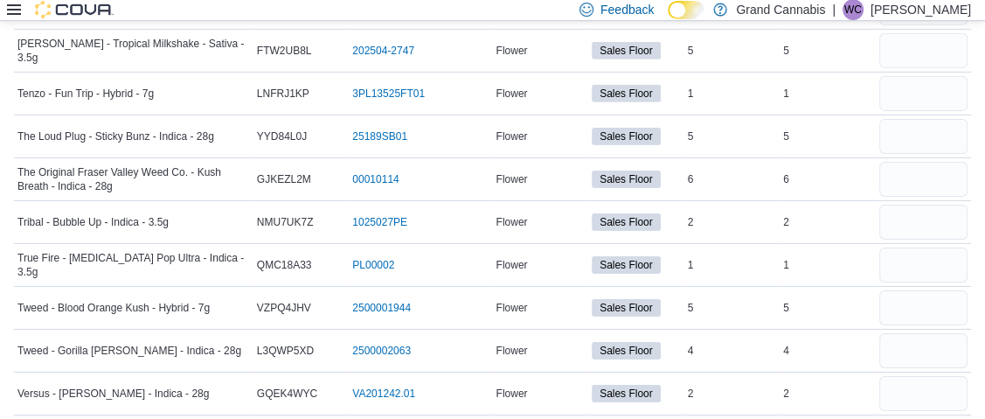
click at [10, 10] on icon at bounding box center [14, 9] width 14 height 10
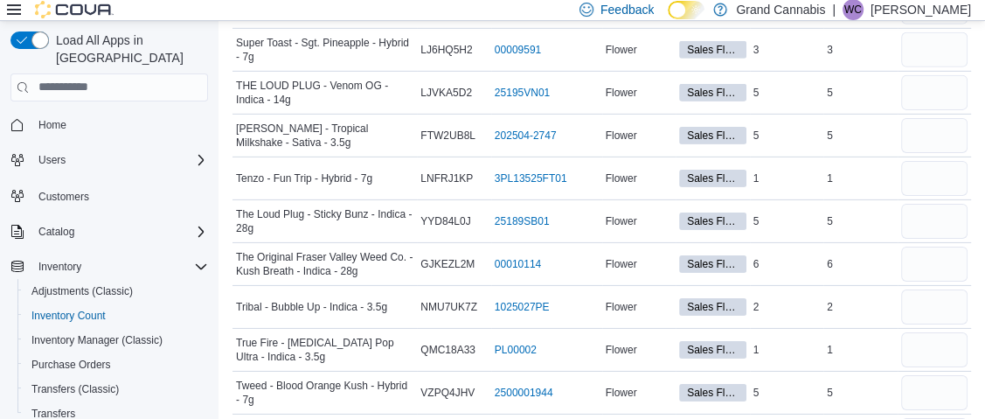
scroll to position [8554, 0]
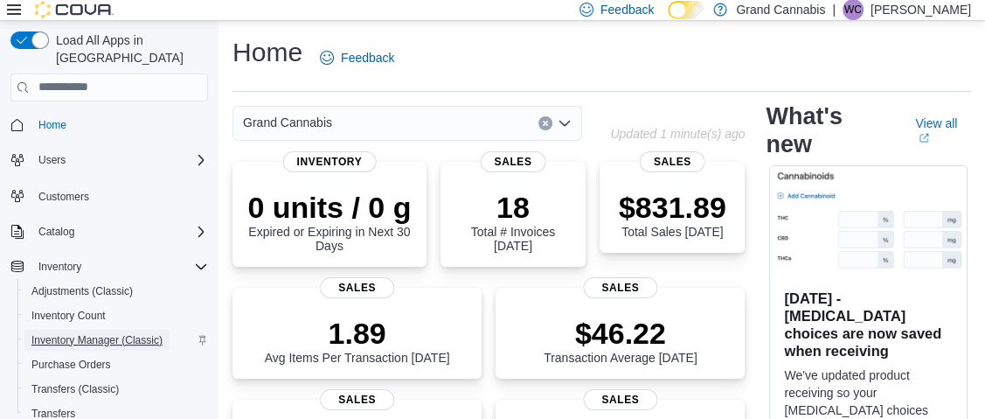
click at [111, 333] on span "Inventory Manager (Classic)" at bounding box center [96, 340] width 131 height 14
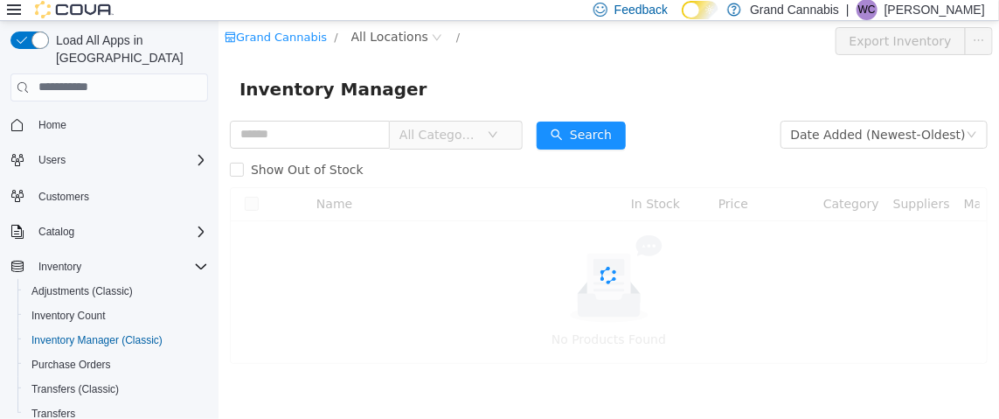
click at [10, 7] on icon at bounding box center [14, 10] width 14 height 14
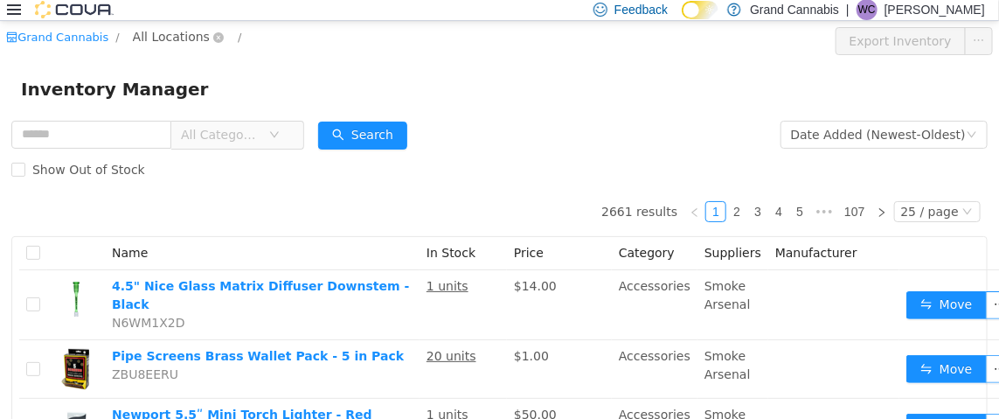
click at [161, 43] on span "All Locations" at bounding box center [171, 35] width 77 height 19
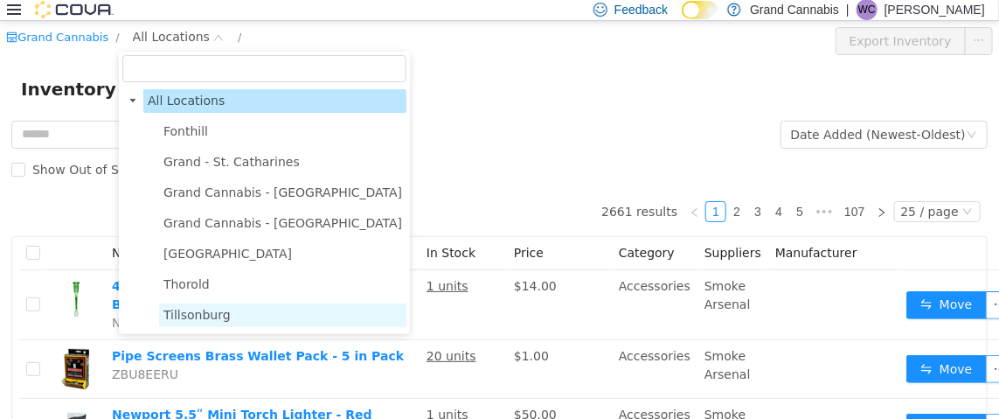
click at [219, 319] on span "Tillsonburg" at bounding box center [196, 314] width 67 height 14
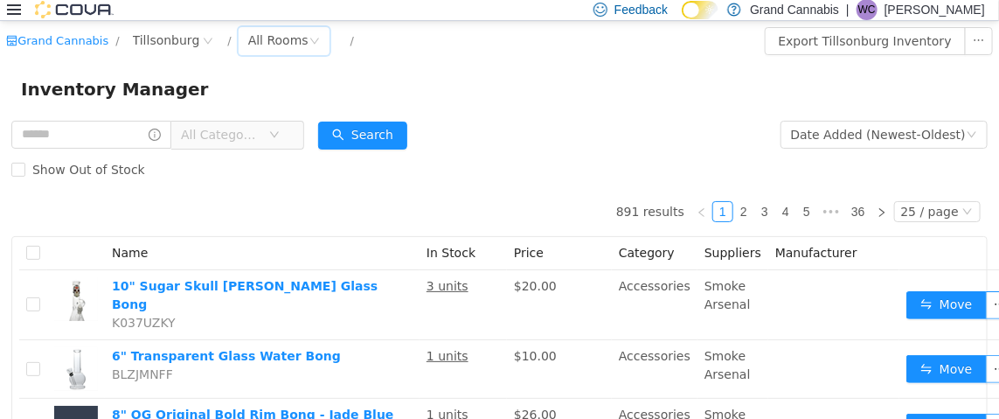
click at [248, 39] on div "All Rooms" at bounding box center [278, 39] width 60 height 26
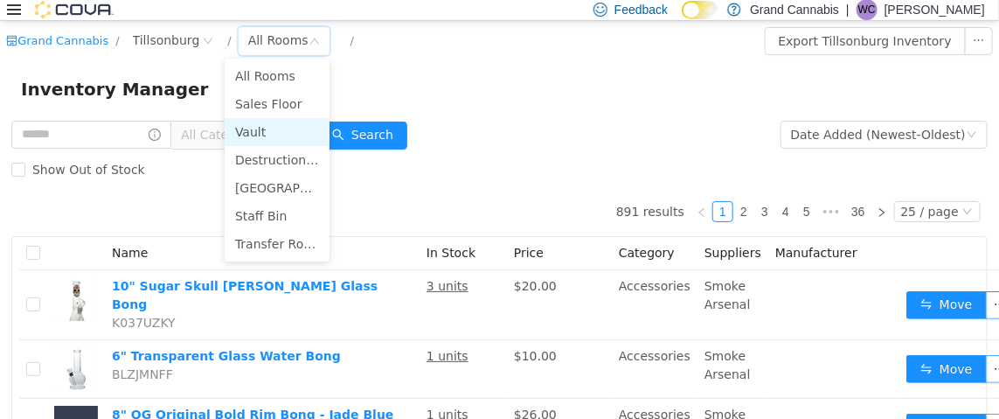
click at [257, 131] on li "Vault" at bounding box center [277, 131] width 105 height 28
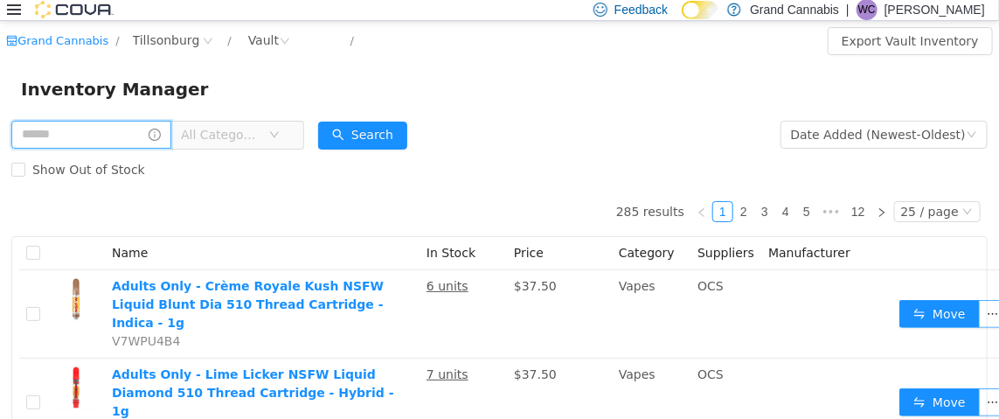
click at [114, 132] on input "text" at bounding box center [91, 134] width 160 height 28
type input "**********"
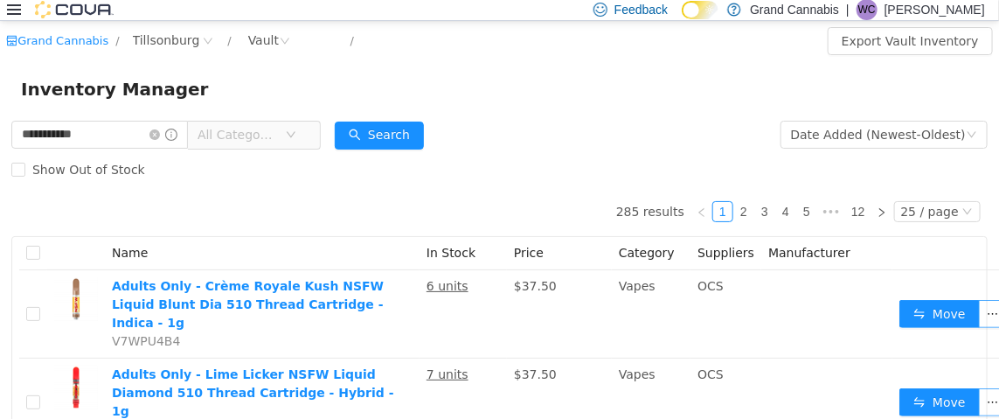
click at [277, 140] on span "All Categories" at bounding box center [238, 133] width 80 height 17
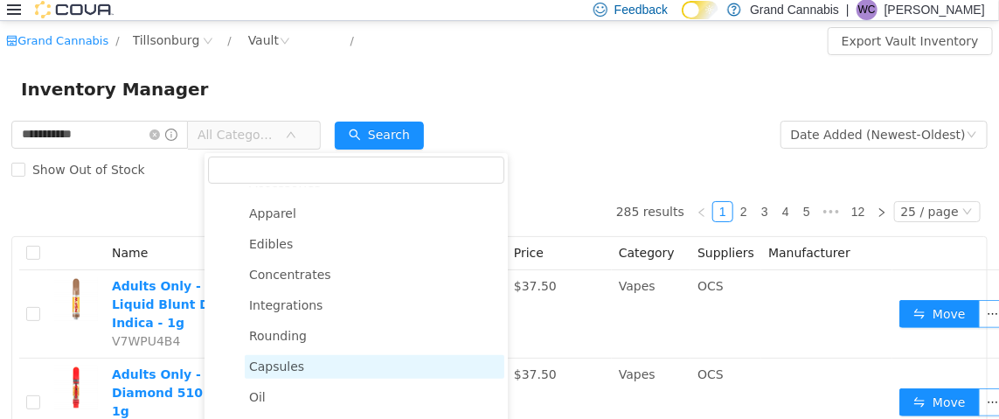
scroll to position [262, 0]
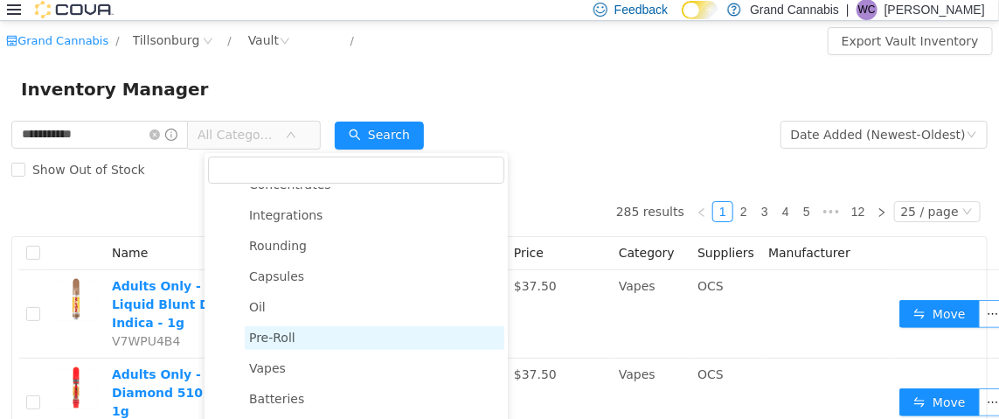
click at [301, 344] on span "Pre-Roll" at bounding box center [375, 337] width 260 height 24
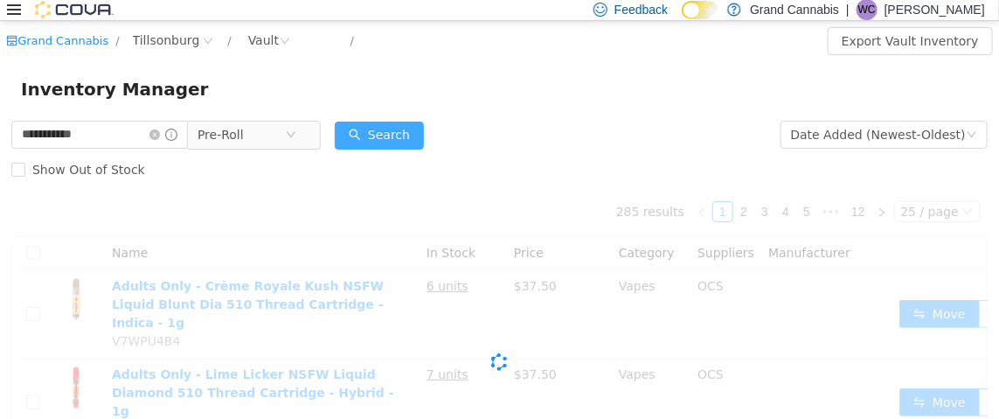
click at [397, 128] on button "Search" at bounding box center [379, 135] width 89 height 28
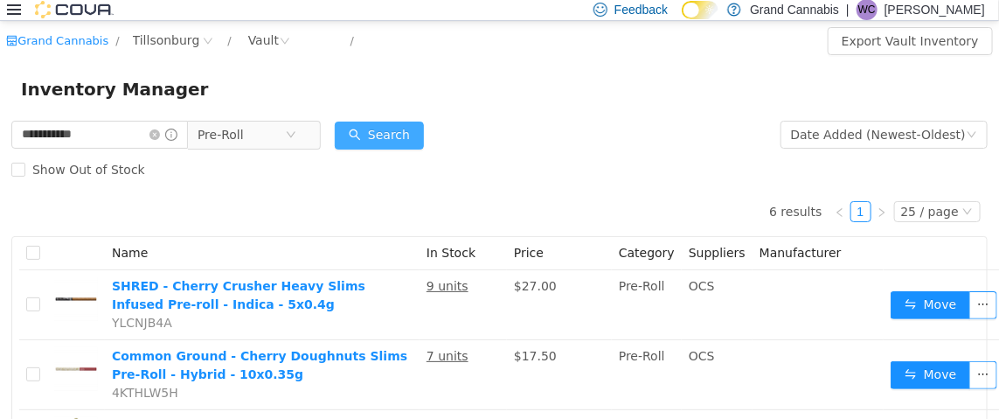
scroll to position [174, 0]
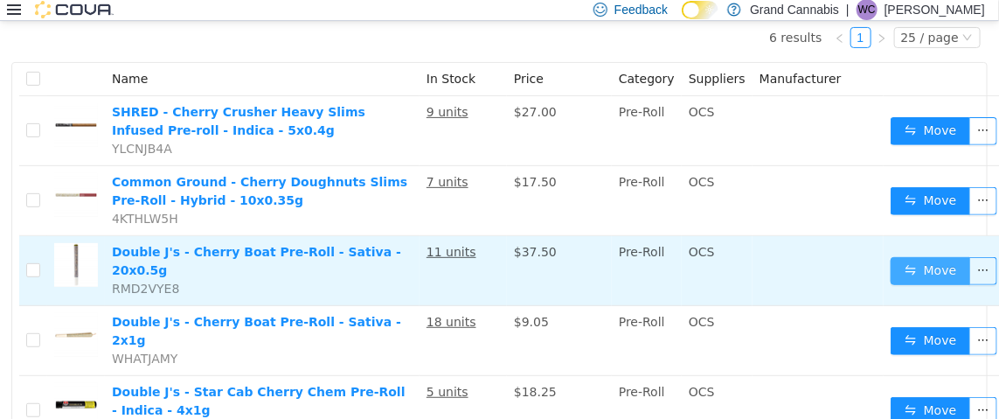
click at [909, 265] on button "Move" at bounding box center [931, 270] width 80 height 28
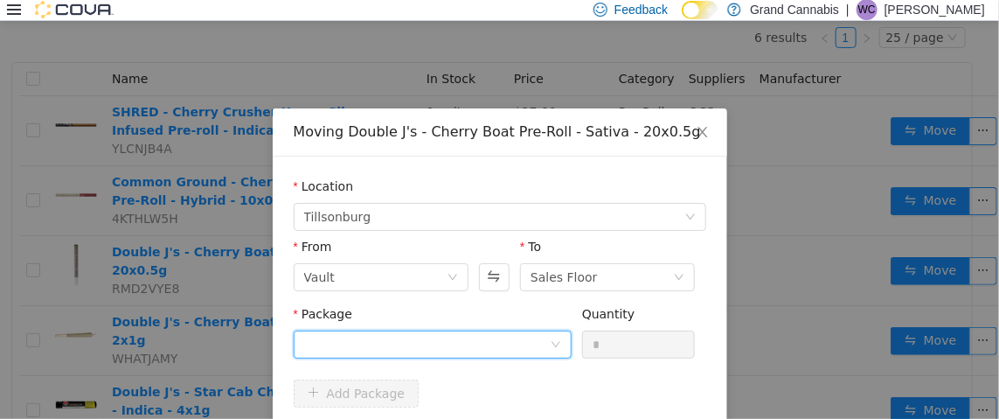
click at [503, 342] on div at bounding box center [427, 343] width 246 height 26
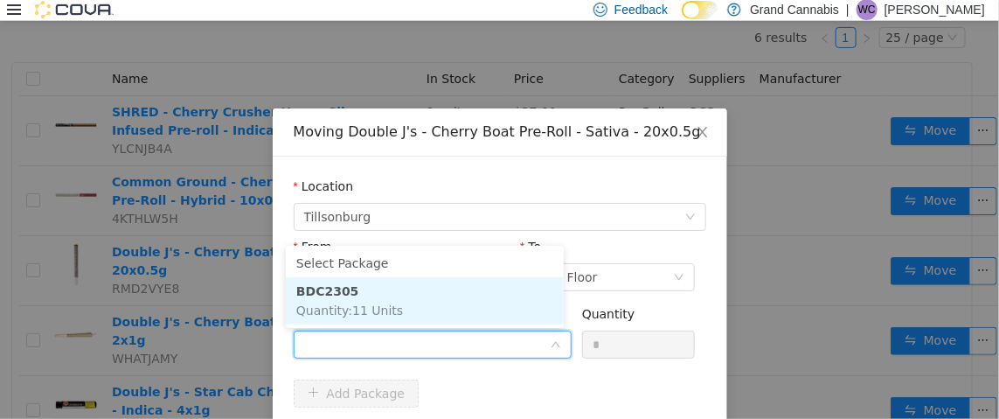
click at [449, 293] on li "BDC2305 Quantity : 11 Units" at bounding box center [425, 299] width 278 height 47
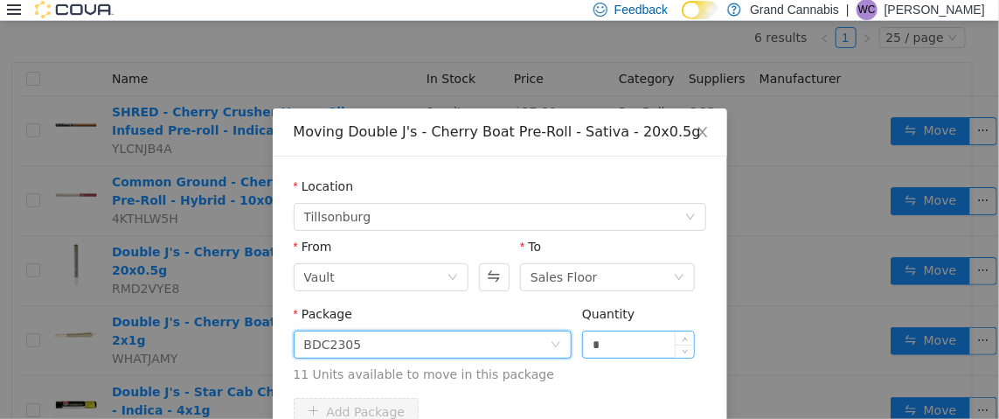
click at [624, 340] on input "*" at bounding box center [639, 343] width 112 height 26
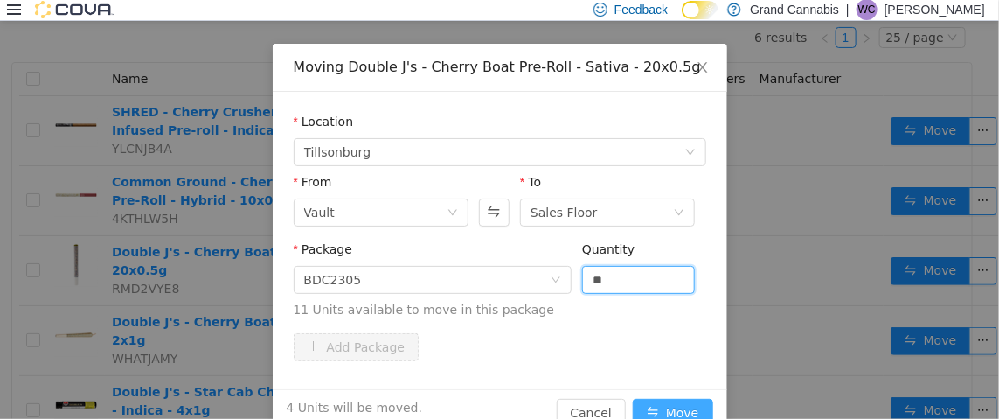
scroll to position [101, 0]
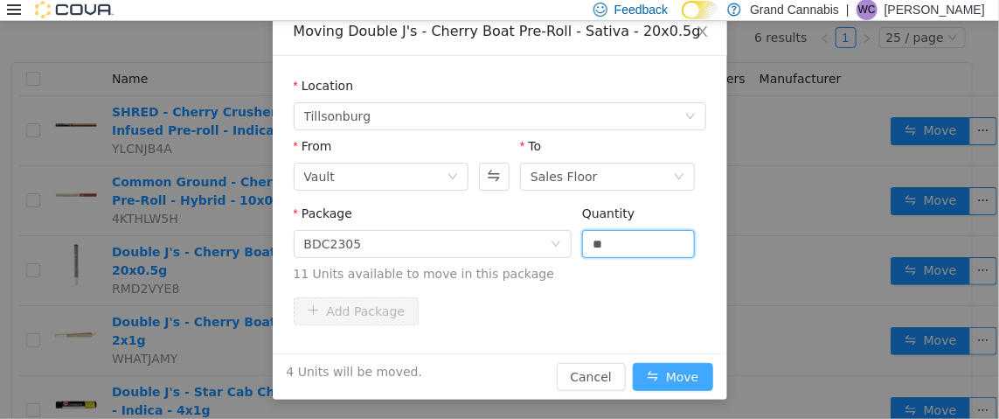
type input "*"
click at [654, 375] on button "Move" at bounding box center [673, 376] width 80 height 28
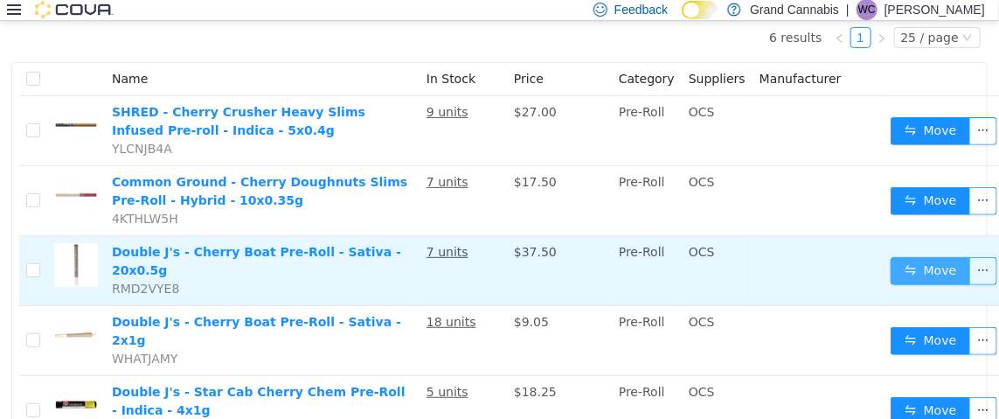
click at [929, 269] on button "Move" at bounding box center [931, 270] width 80 height 28
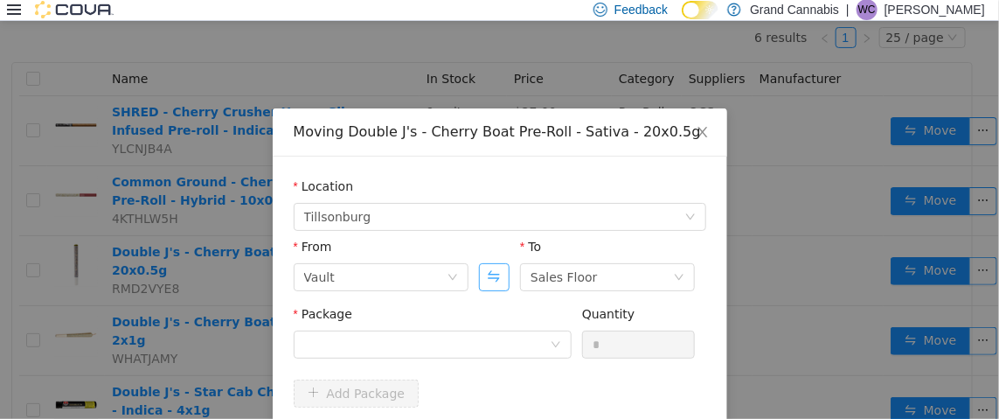
click at [485, 277] on button "Swap" at bounding box center [494, 276] width 31 height 28
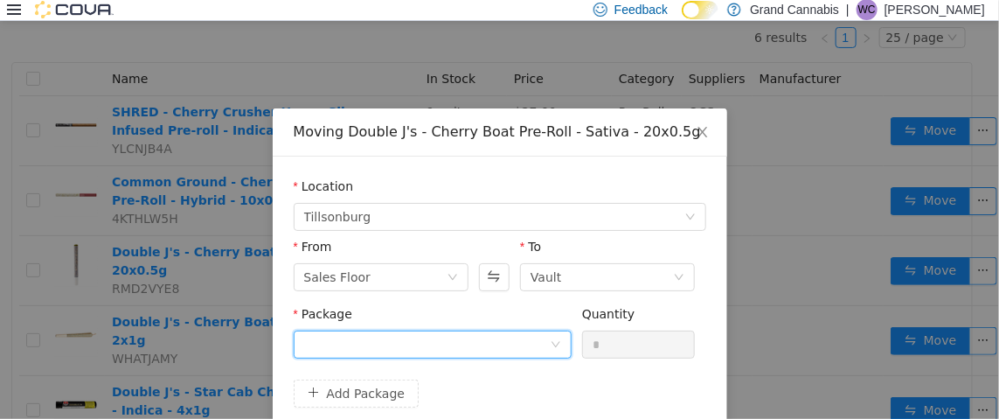
click at [473, 348] on div at bounding box center [427, 343] width 246 height 26
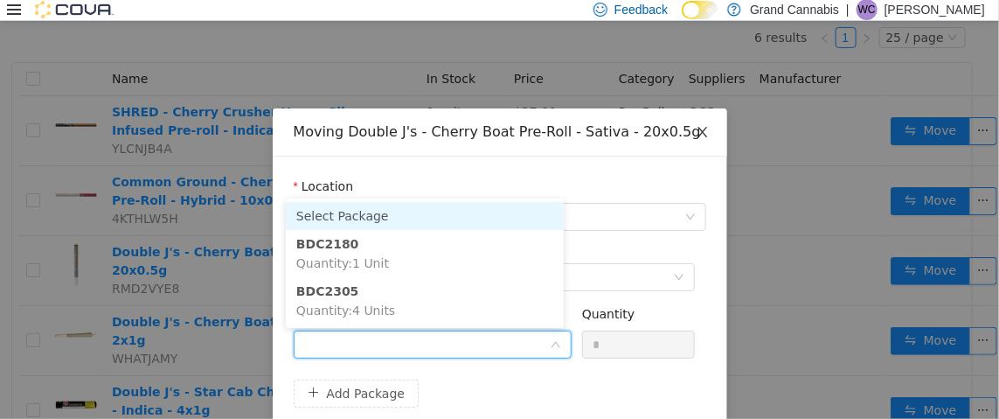
click at [698, 132] on icon "icon: close" at bounding box center [703, 131] width 10 height 10
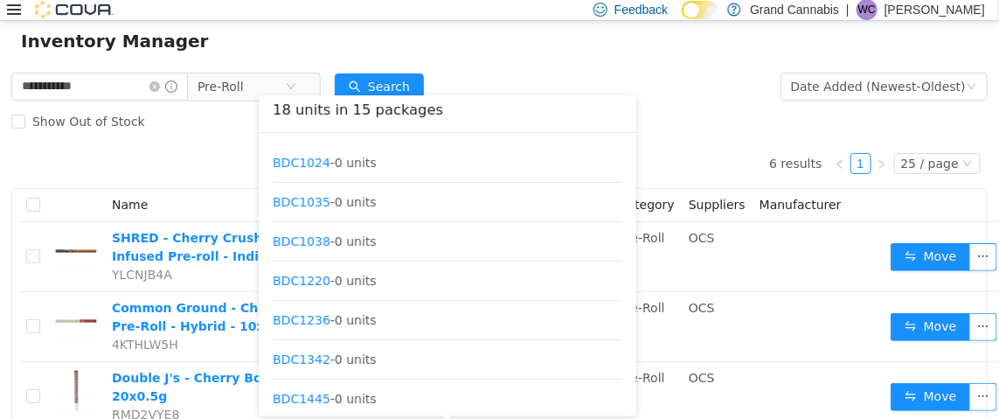
scroll to position [0, 0]
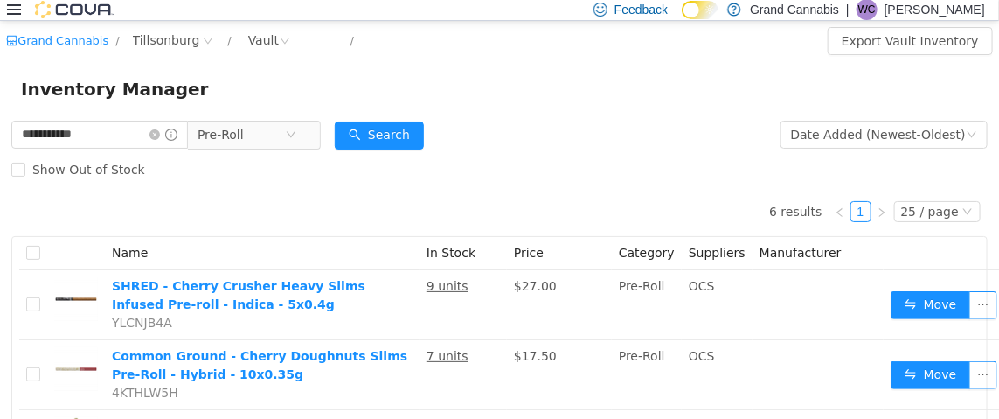
click at [558, 95] on div "Inventory Manager" at bounding box center [499, 88] width 957 height 28
click at [160, 131] on icon "icon: close-circle" at bounding box center [154, 133] width 10 height 10
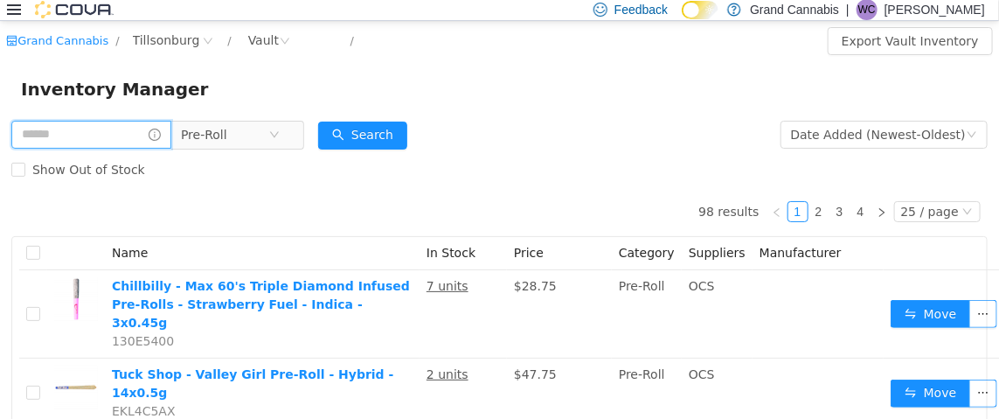
click at [121, 132] on input "text" at bounding box center [91, 134] width 160 height 28
type input "**********"
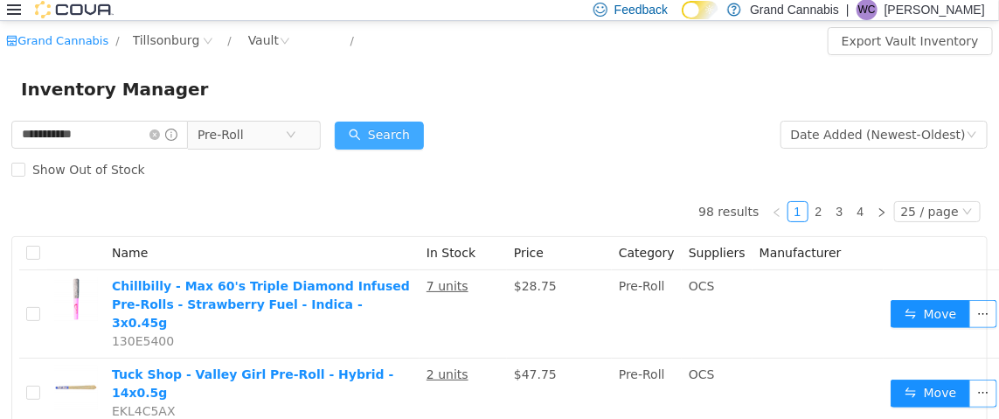
click at [377, 130] on button "Search" at bounding box center [379, 135] width 89 height 28
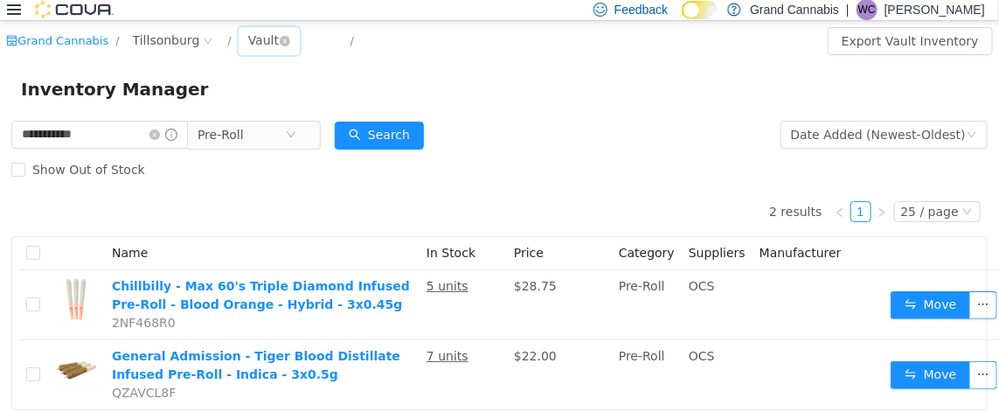
click at [249, 39] on div "Vault" at bounding box center [263, 39] width 31 height 26
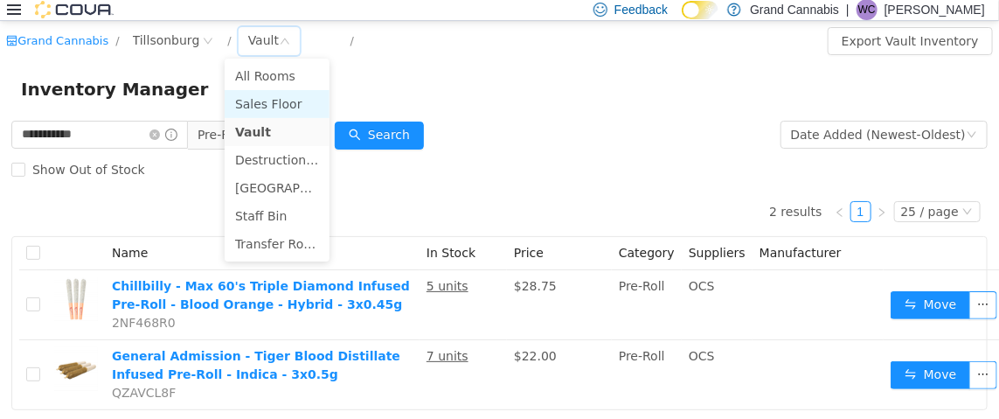
click at [256, 98] on li "Sales Floor" at bounding box center [277, 103] width 105 height 28
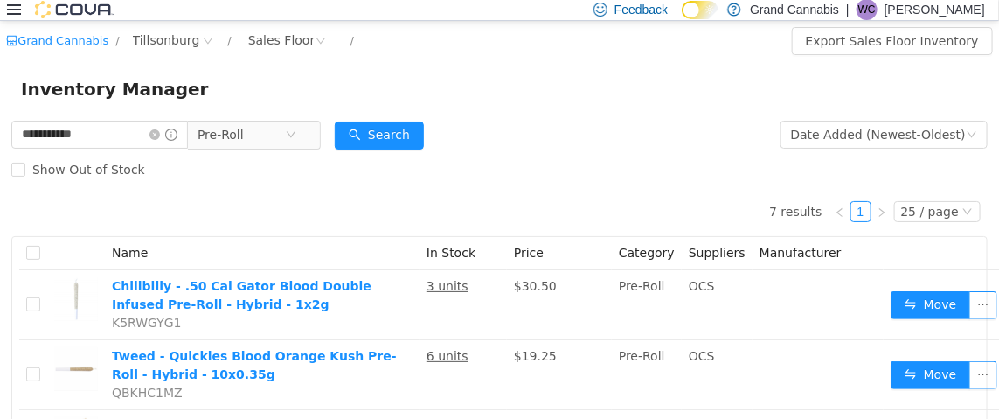
scroll to position [174, 0]
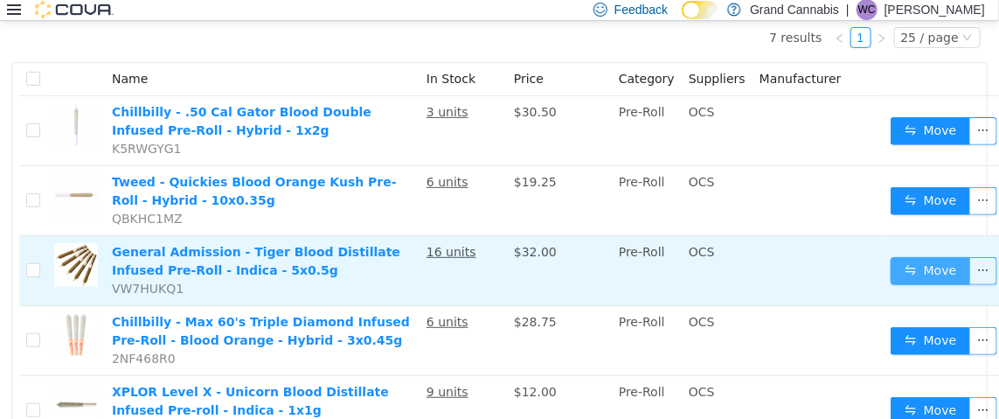
click at [903, 262] on button "Move" at bounding box center [931, 270] width 80 height 28
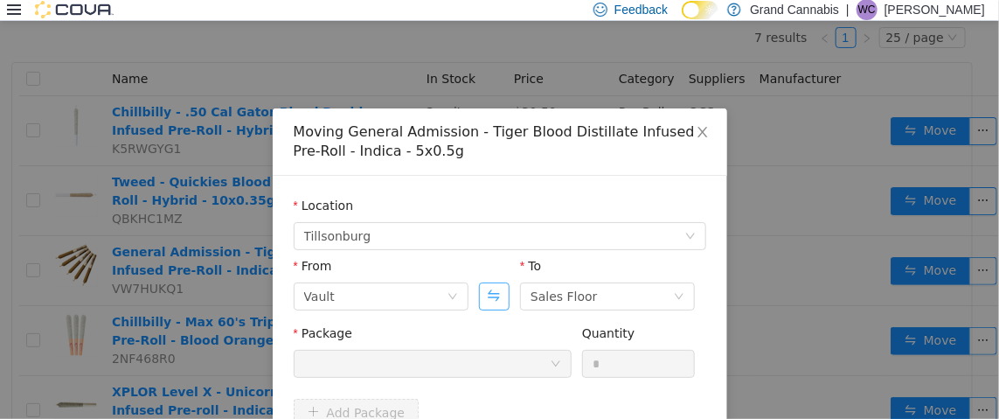
click at [483, 290] on button "Swap" at bounding box center [494, 295] width 31 height 28
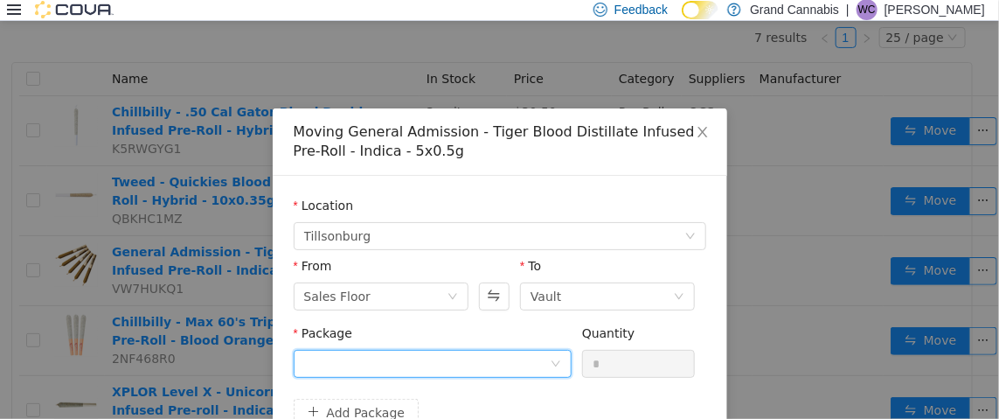
click at [458, 368] on div at bounding box center [427, 363] width 246 height 26
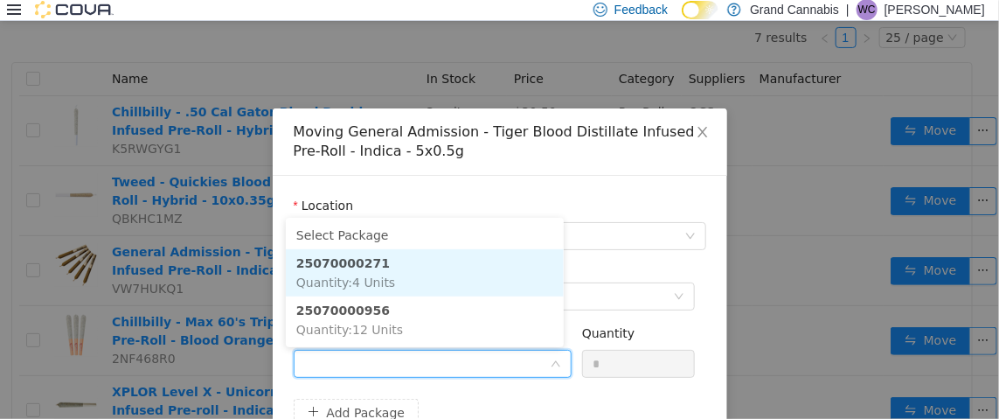
click at [449, 253] on li "25070000271 Quantity : 4 Units" at bounding box center [425, 271] width 278 height 47
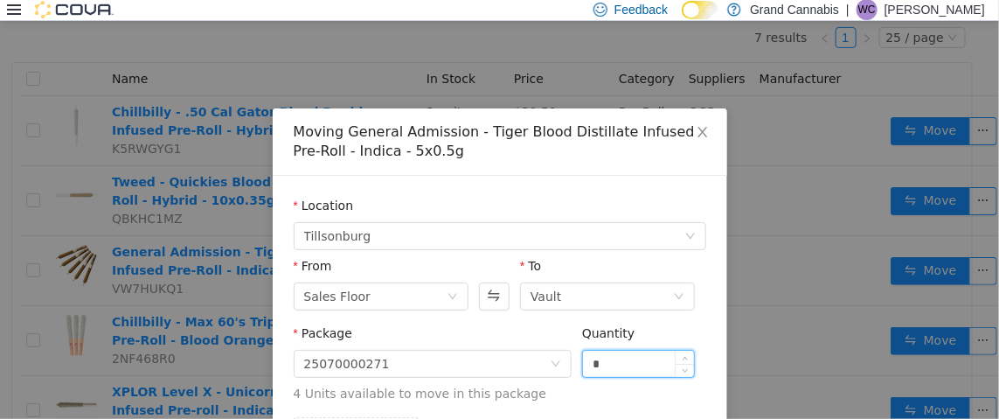
click at [602, 356] on input "*" at bounding box center [639, 363] width 112 height 26
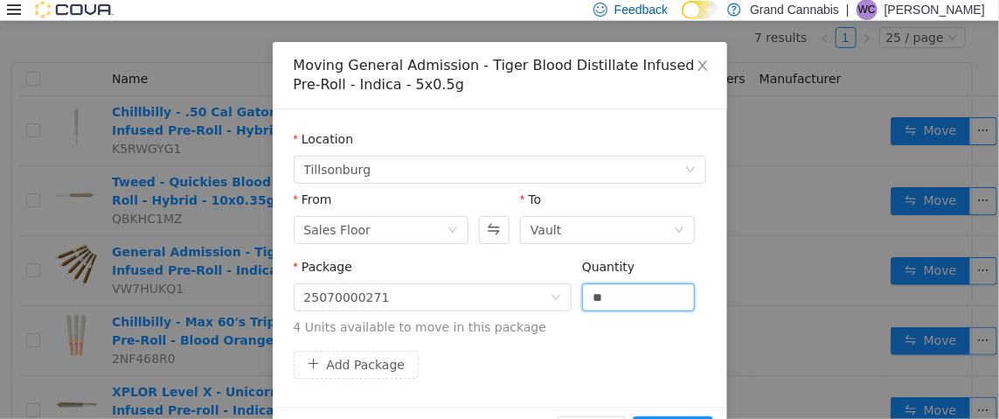
scroll to position [120, 0]
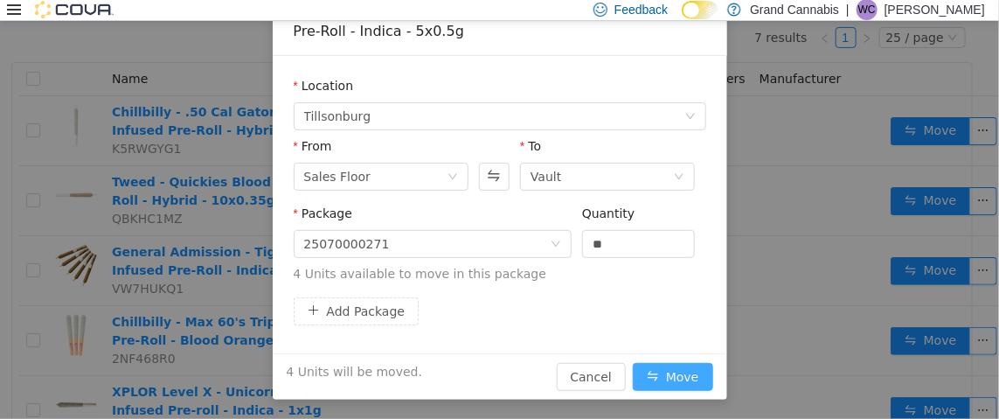
type input "*"
click at [637, 370] on button "Move" at bounding box center [673, 376] width 80 height 28
